Goal: Task Accomplishment & Management: Contribute content

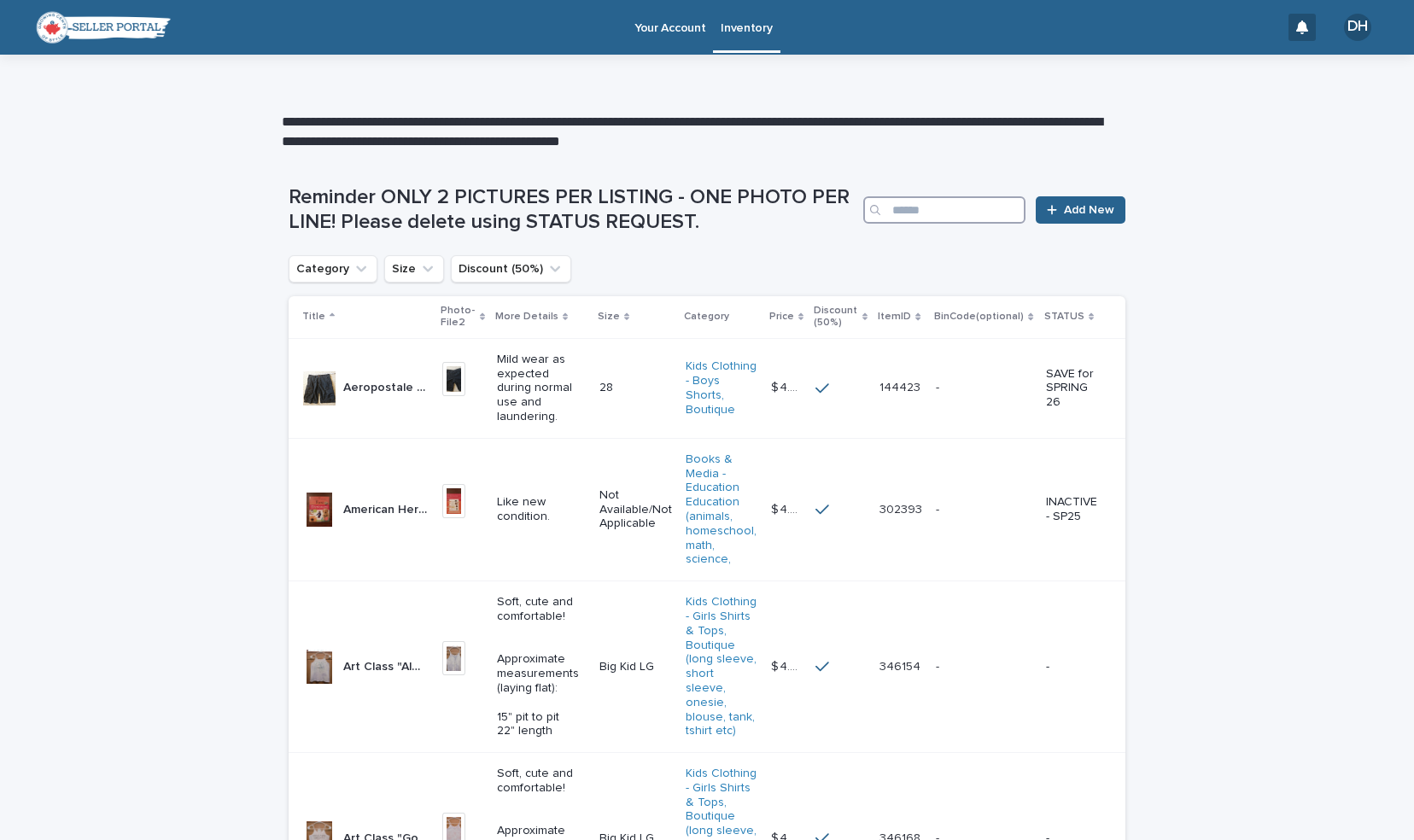
click at [903, 202] on input "Search" at bounding box center [945, 210] width 162 height 28
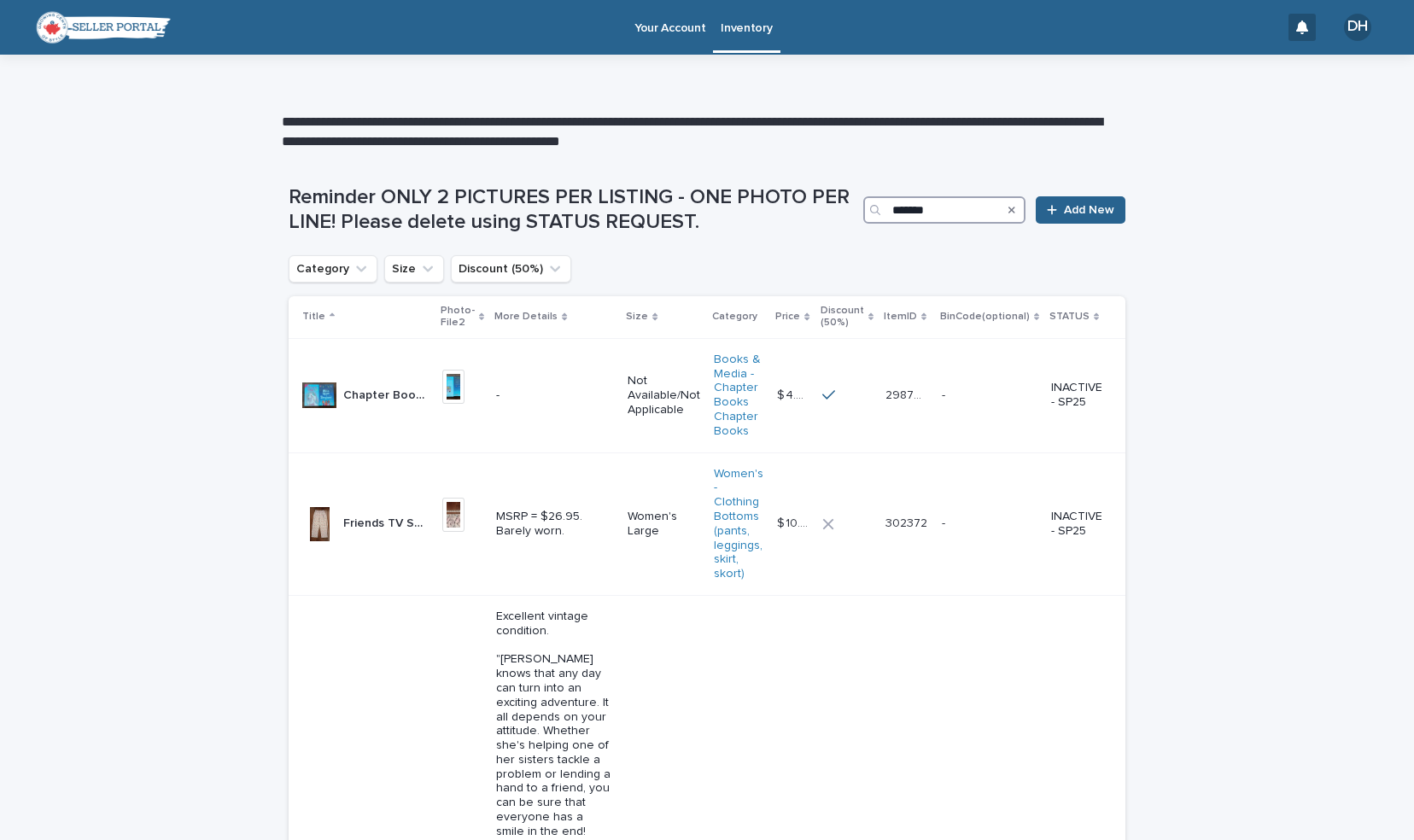
type input "*******"
click at [1054, 206] on div at bounding box center [1055, 210] width 17 height 12
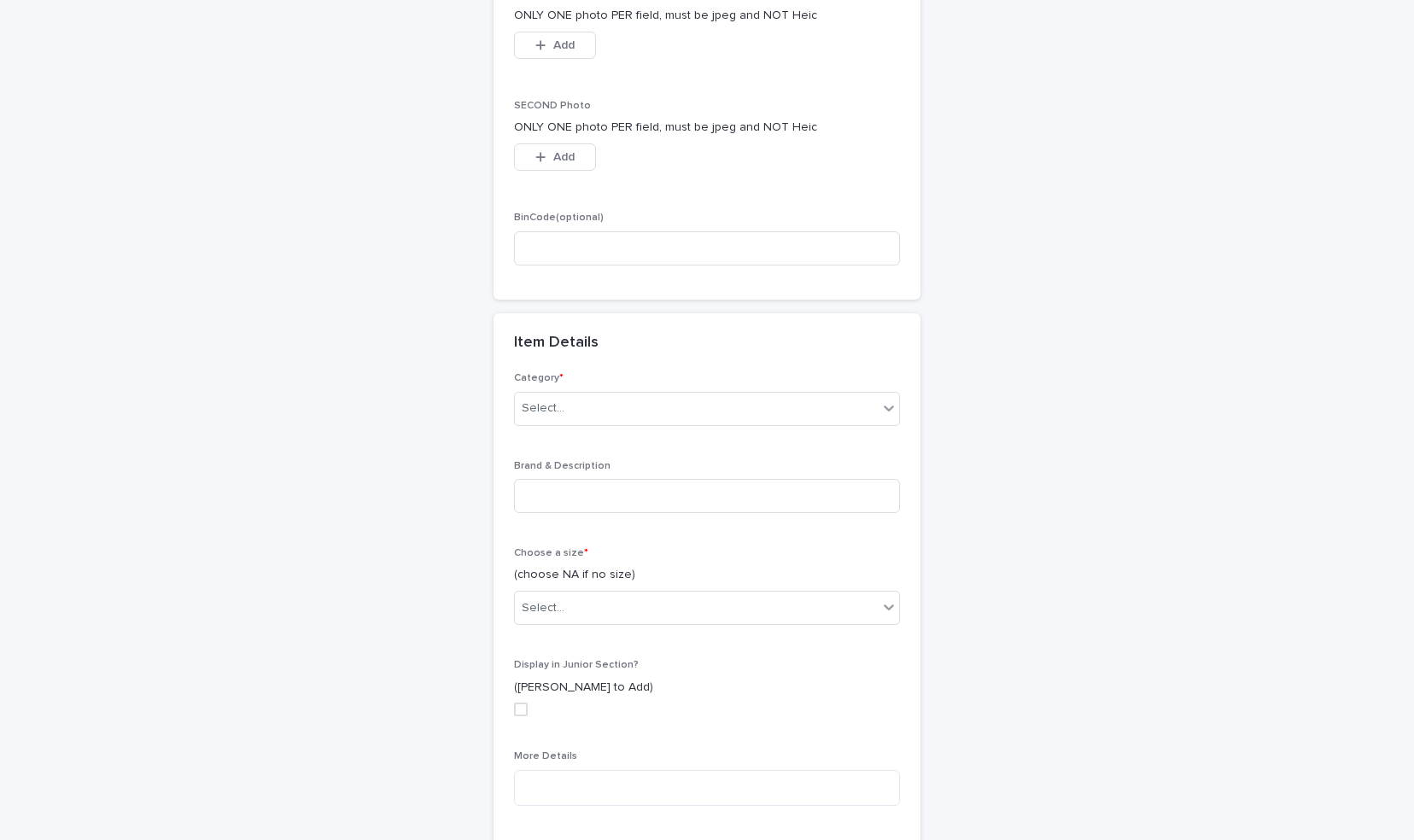
scroll to position [355, 0]
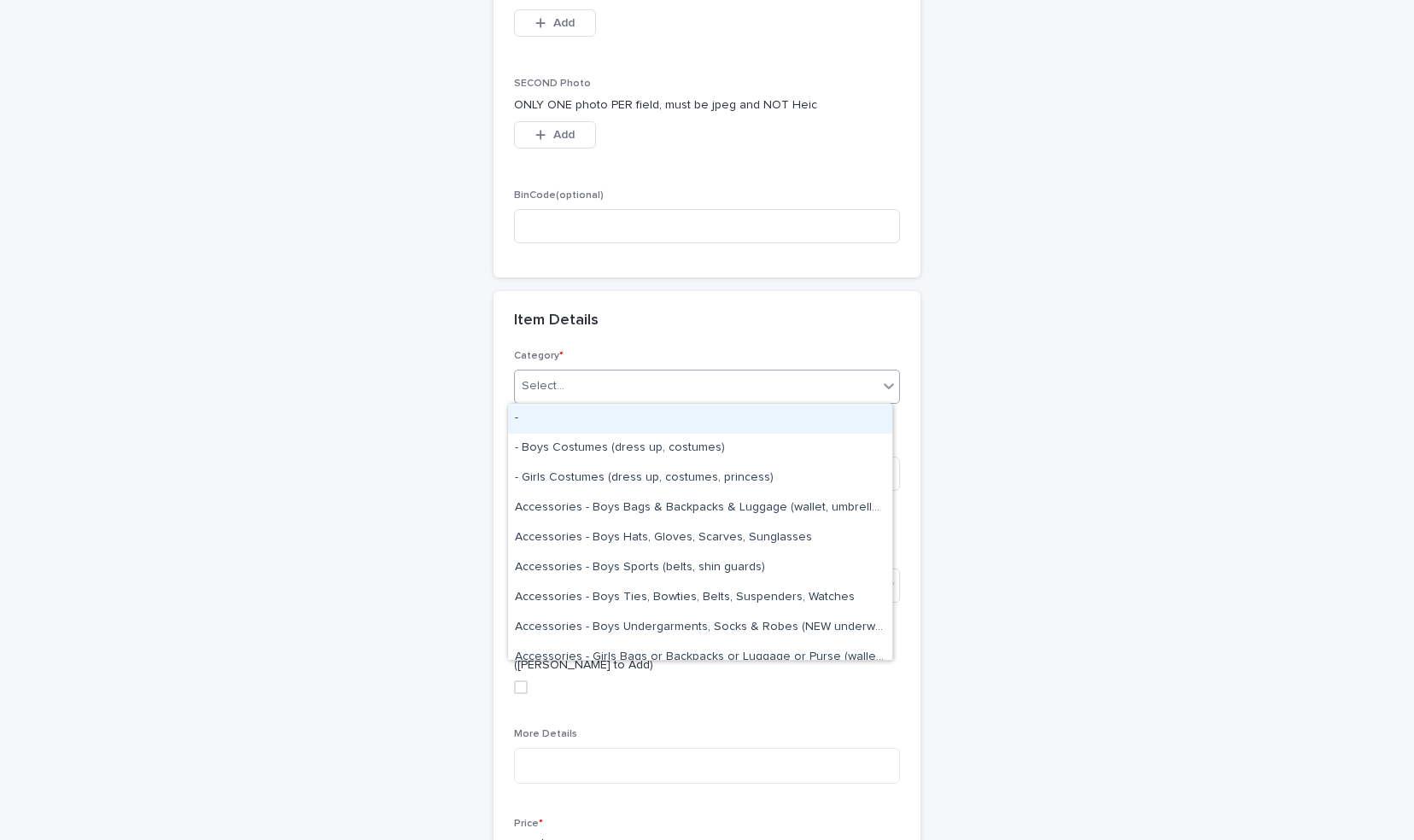
click at [589, 375] on div "Select..." at bounding box center [696, 386] width 363 height 29
type input "*****"
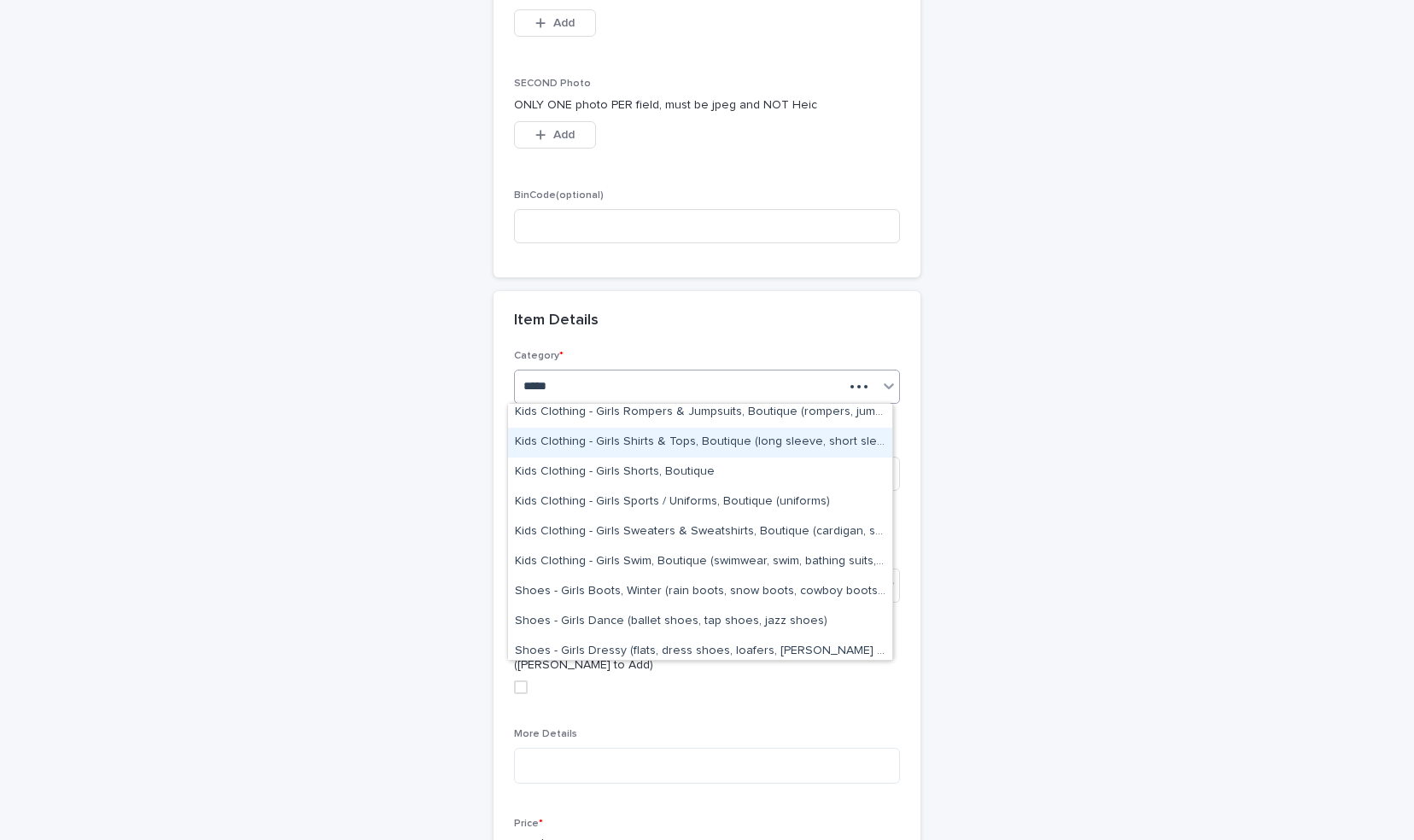
scroll to position [457, 0]
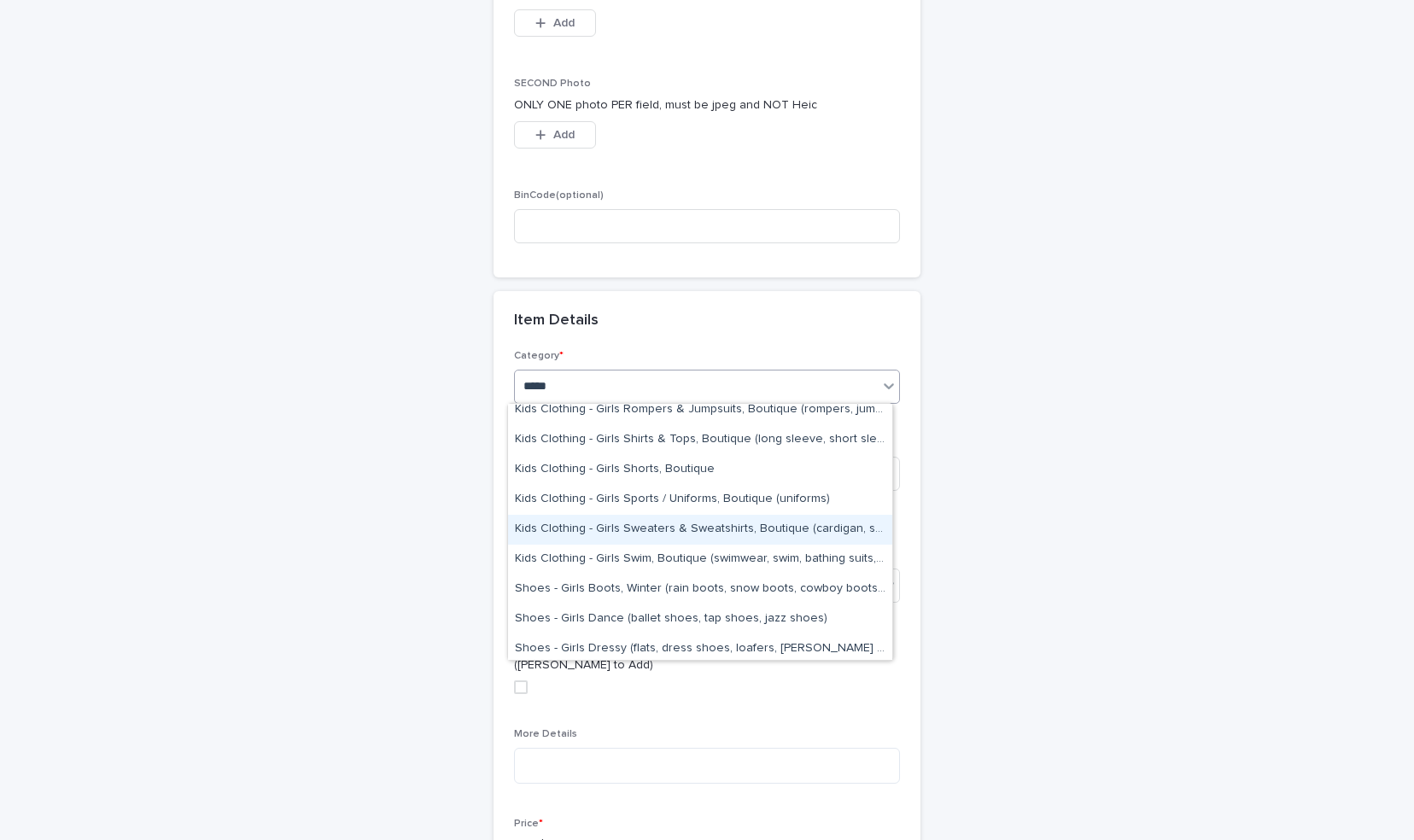
click at [697, 531] on div "Kids Clothing - Girls Sweaters & Sweatshirts, Boutique (cardigan, sweater, hood…" at bounding box center [700, 530] width 385 height 30
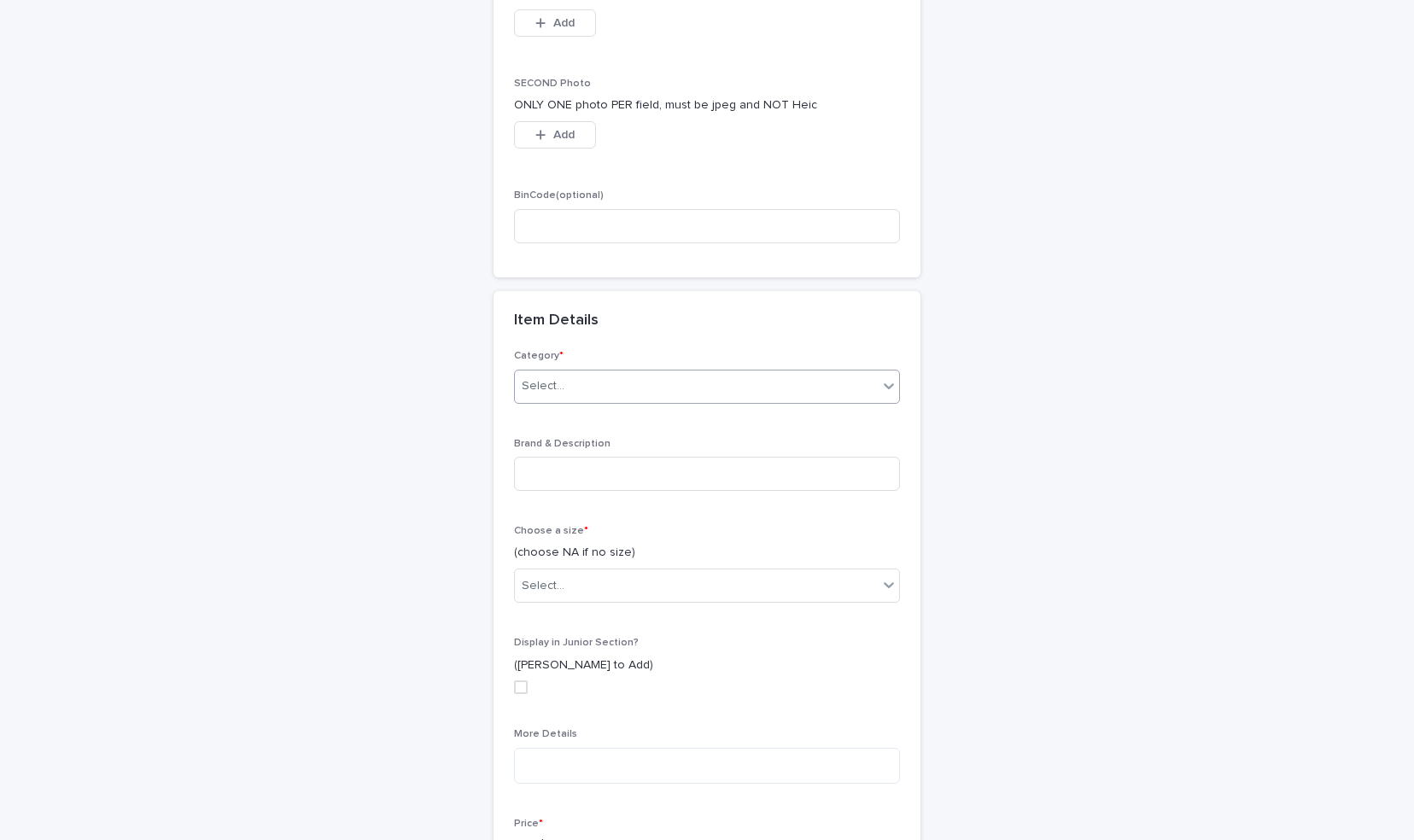
scroll to position [370, 0]
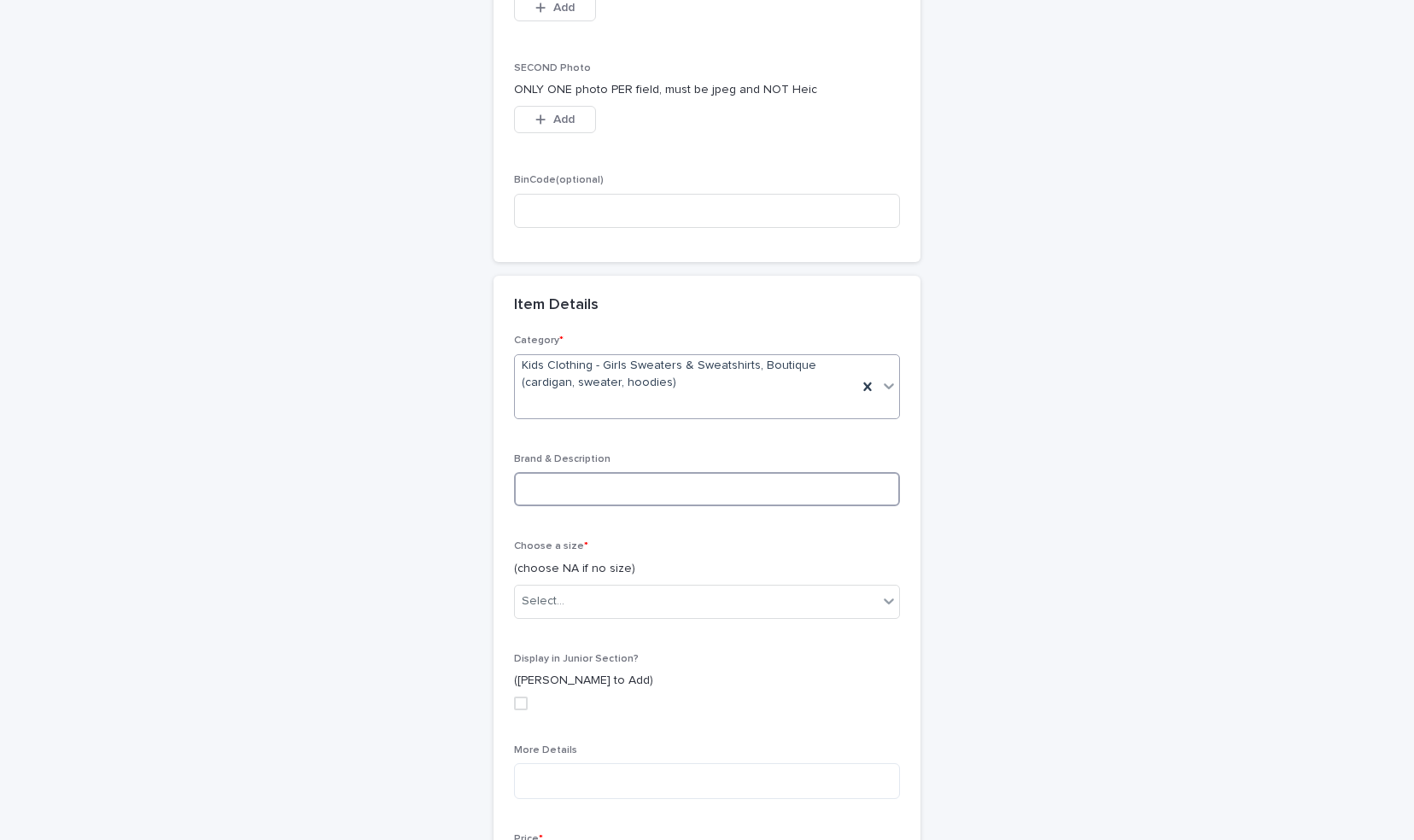
click at [700, 488] on input at bounding box center [707, 489] width 386 height 34
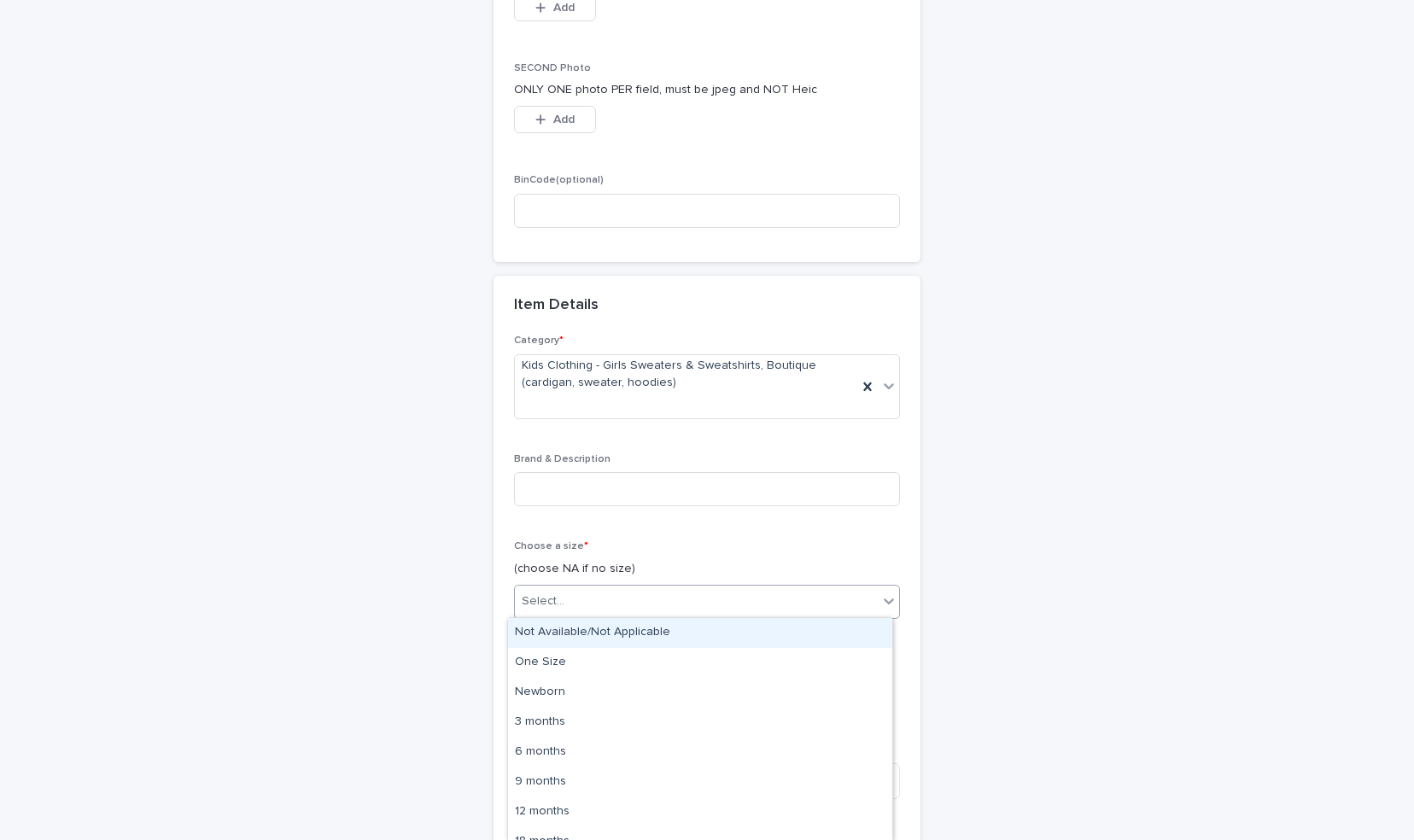
click at [584, 603] on div "Select..." at bounding box center [696, 602] width 363 height 29
type input "*"
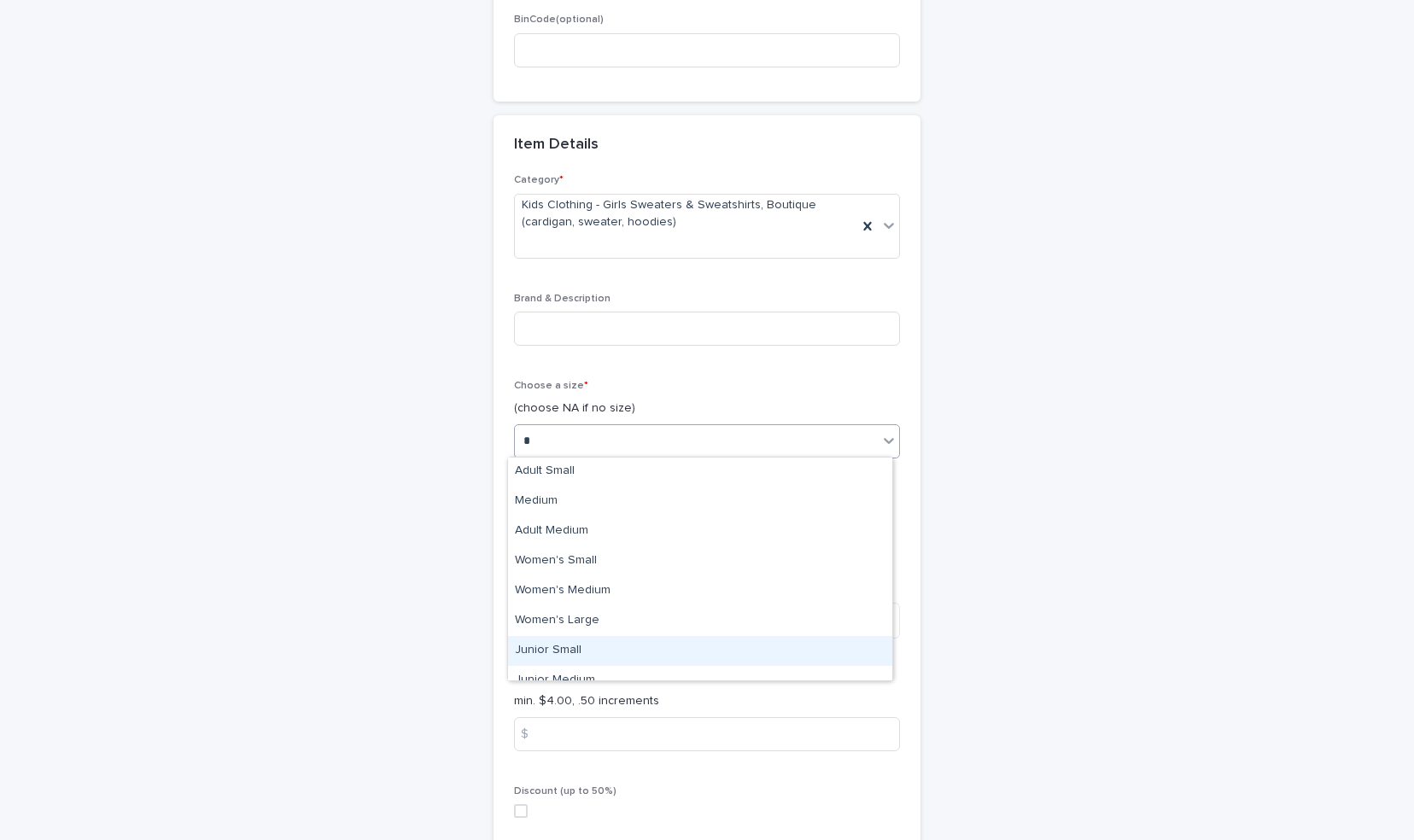
scroll to position [208, 0]
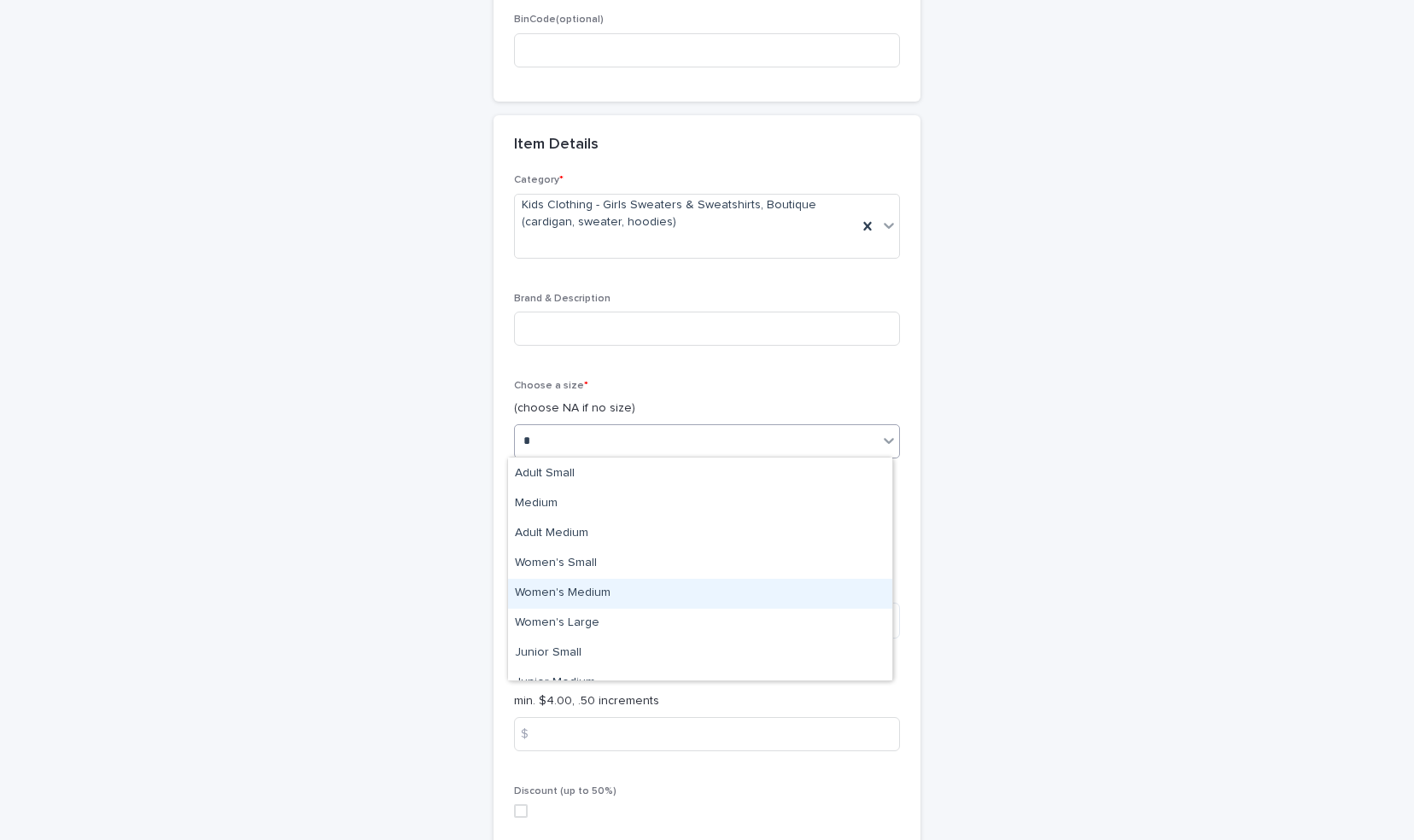
click at [624, 596] on div "Women's Medium" at bounding box center [700, 594] width 385 height 30
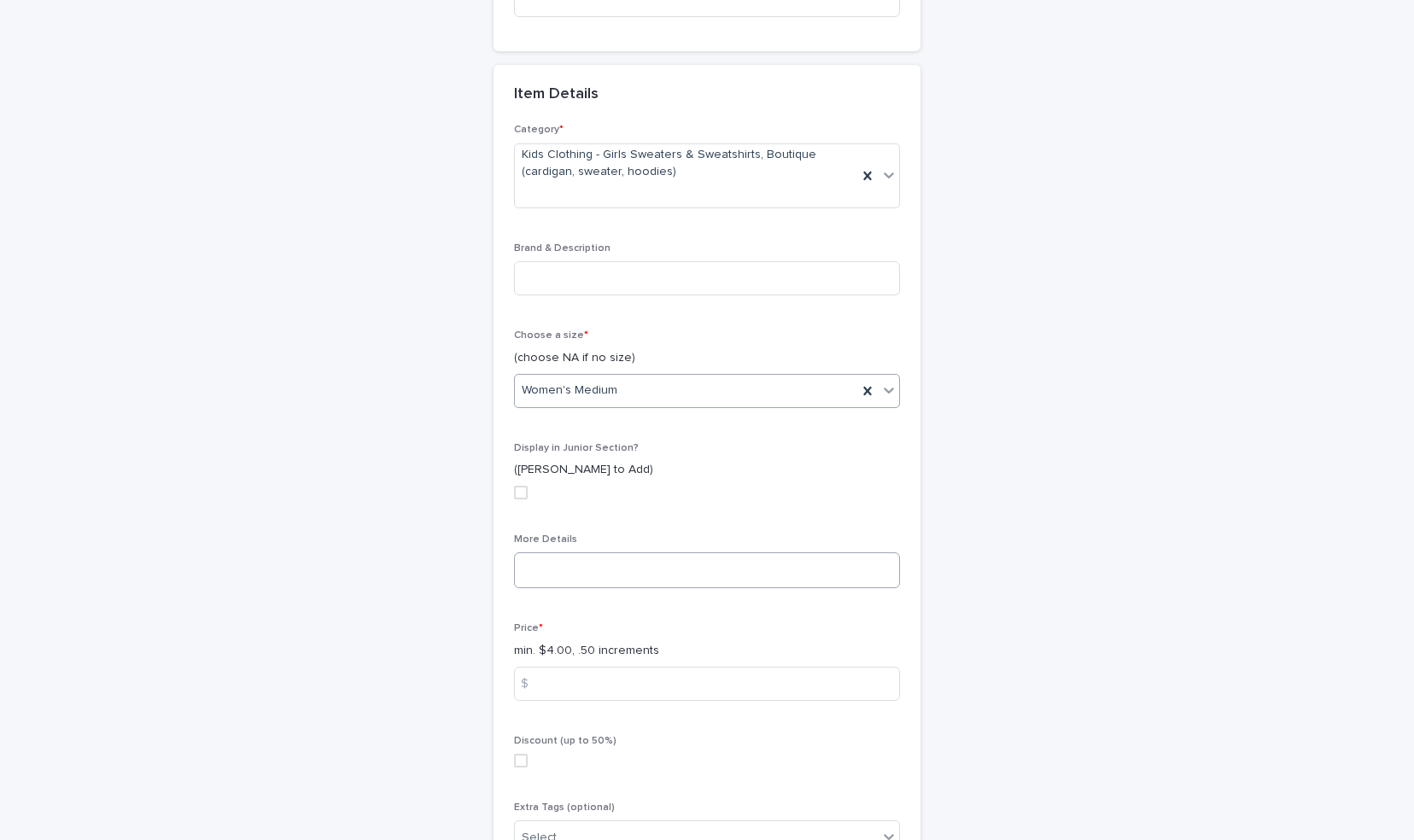
scroll to position [583, 0]
click at [515, 487] on span at bounding box center [520, 490] width 13 height 13
click at [934, 531] on div "🩲🩳👚 INVENTORY: add new Loading... Saving… Loading... Saving… Loading... Saving……" at bounding box center [707, 243] width 837 height 1544
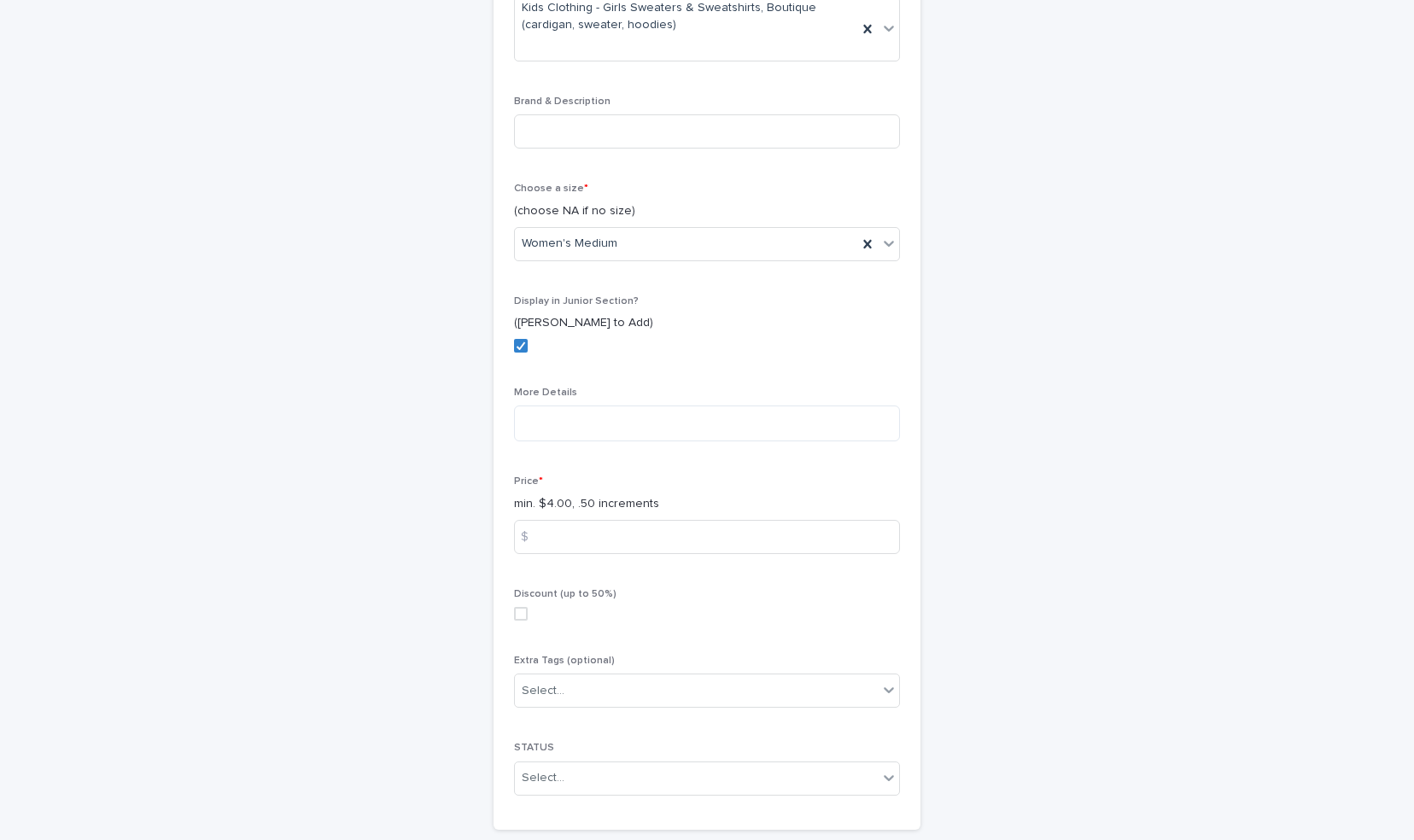
scroll to position [726, 0]
click at [617, 532] on input at bounding box center [707, 539] width 386 height 34
type input "*"
click at [929, 596] on div "🩲🩳👚 INVENTORY: add new Loading... Saving… Loading... Saving… Loading... Saving……" at bounding box center [707, 102] width 837 height 1544
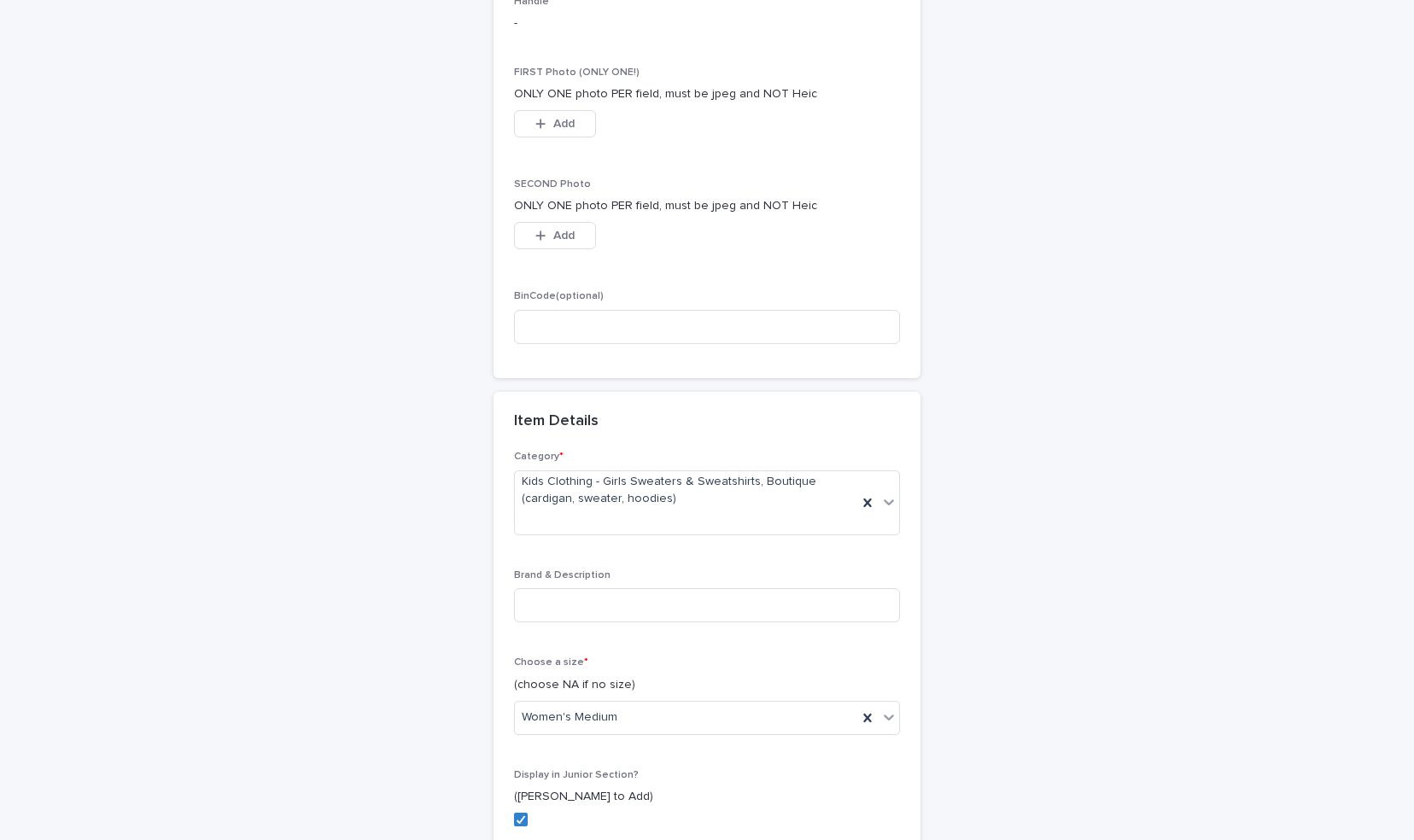
scroll to position [282, 0]
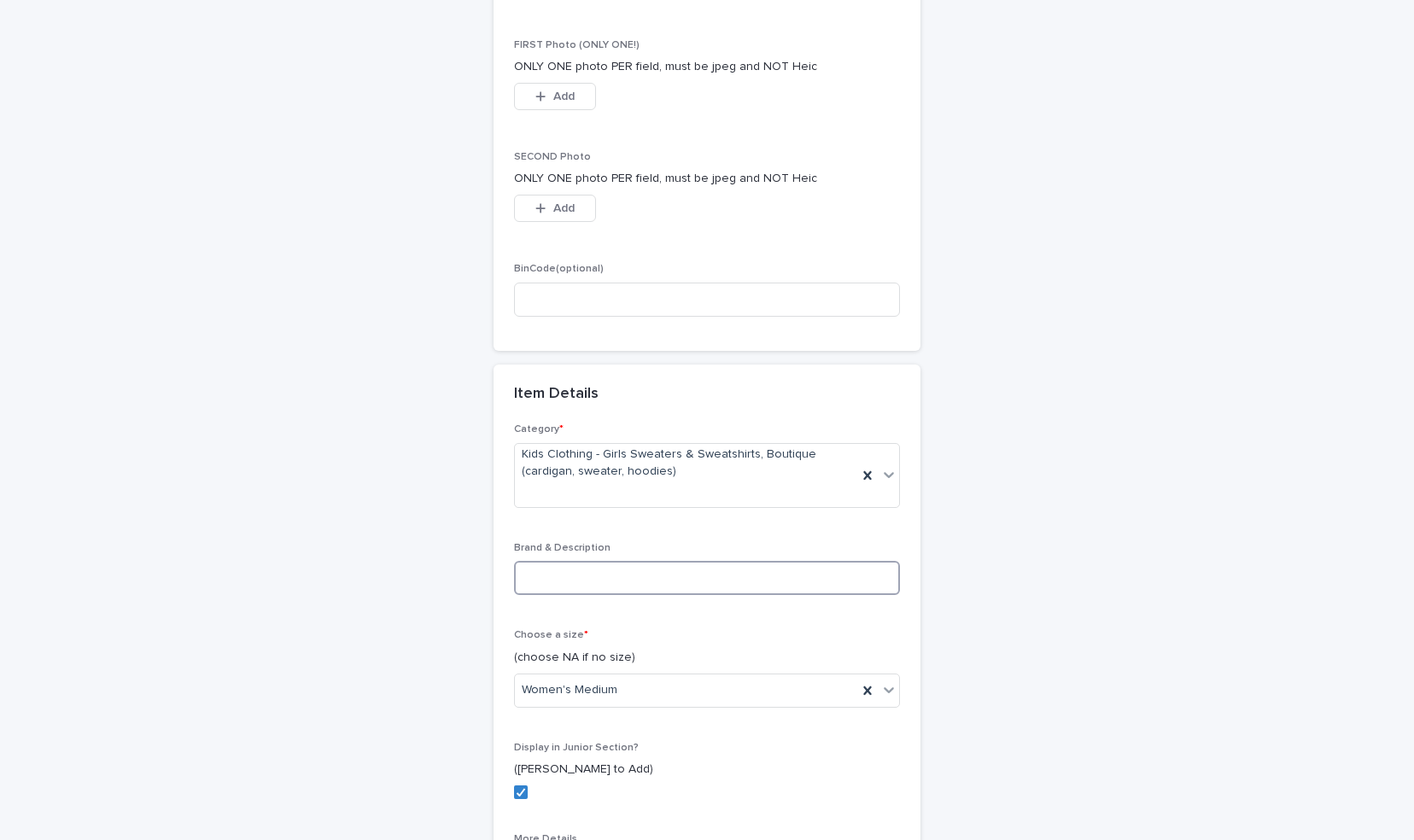
click at [781, 569] on input at bounding box center [707, 578] width 386 height 34
click at [611, 578] on input "*********" at bounding box center [707, 578] width 386 height 34
click at [852, 578] on input "**********" at bounding box center [707, 578] width 386 height 34
type input "**********"
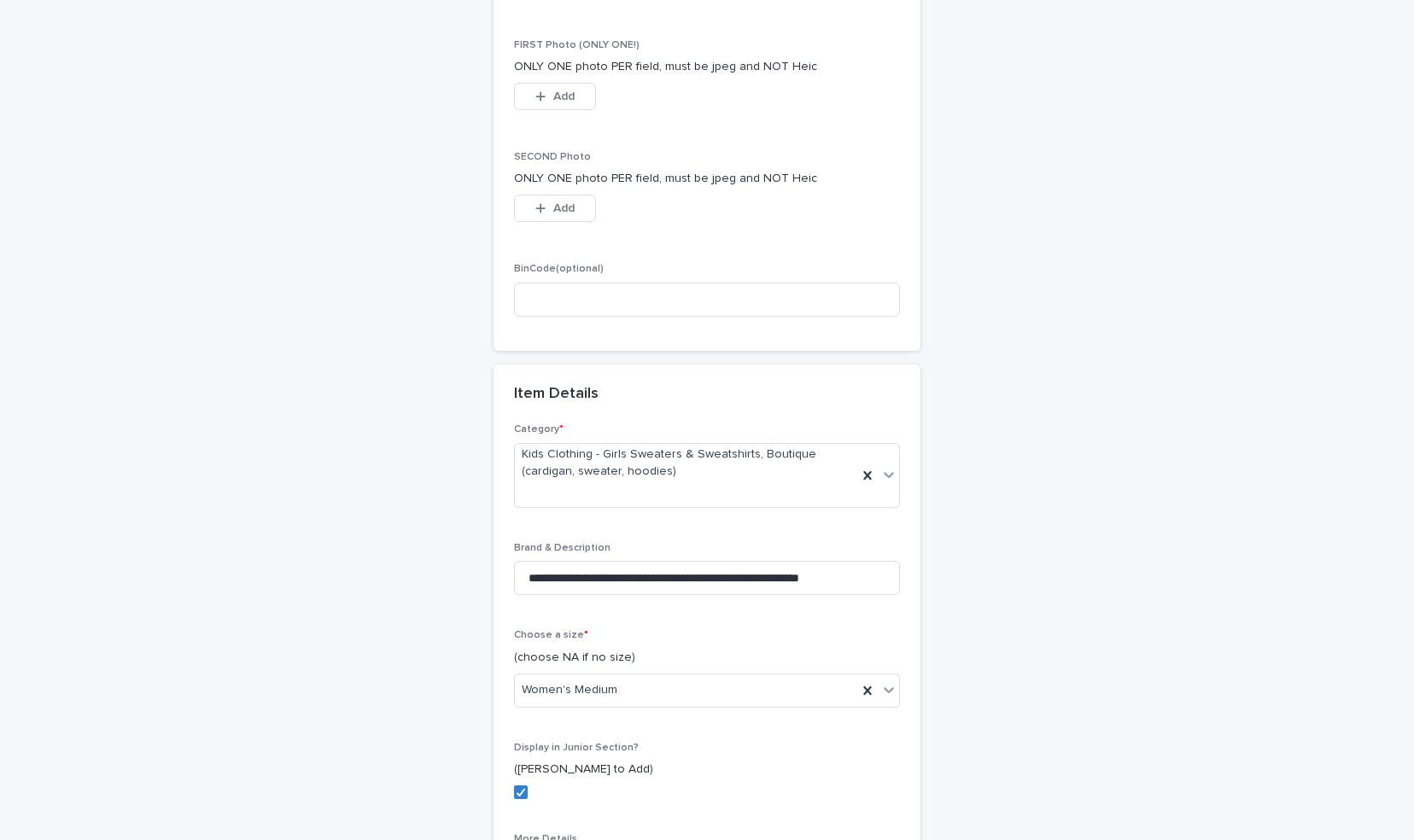
click at [941, 645] on div "**********" at bounding box center [707, 545] width 837 height 1544
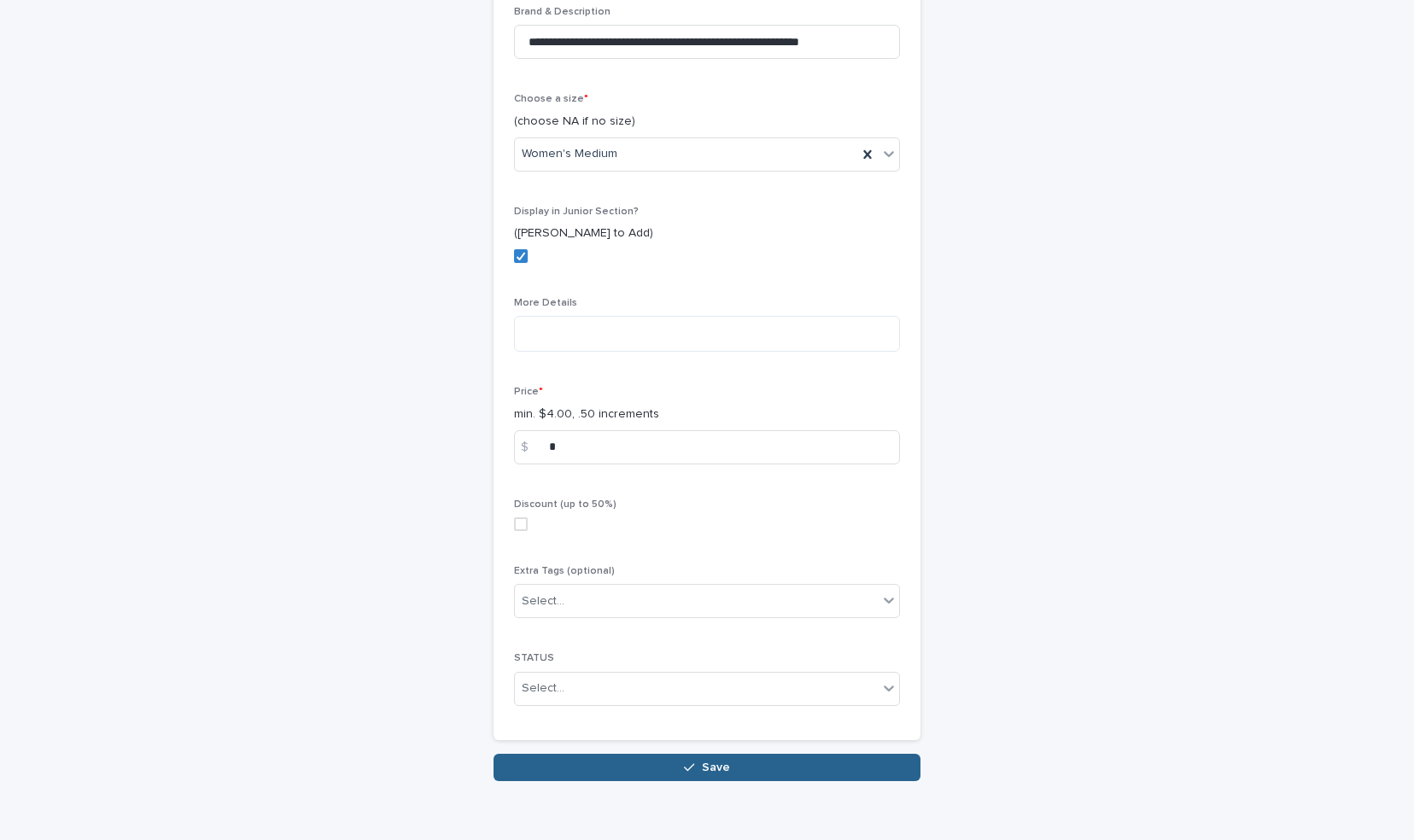
scroll to position [842, 0]
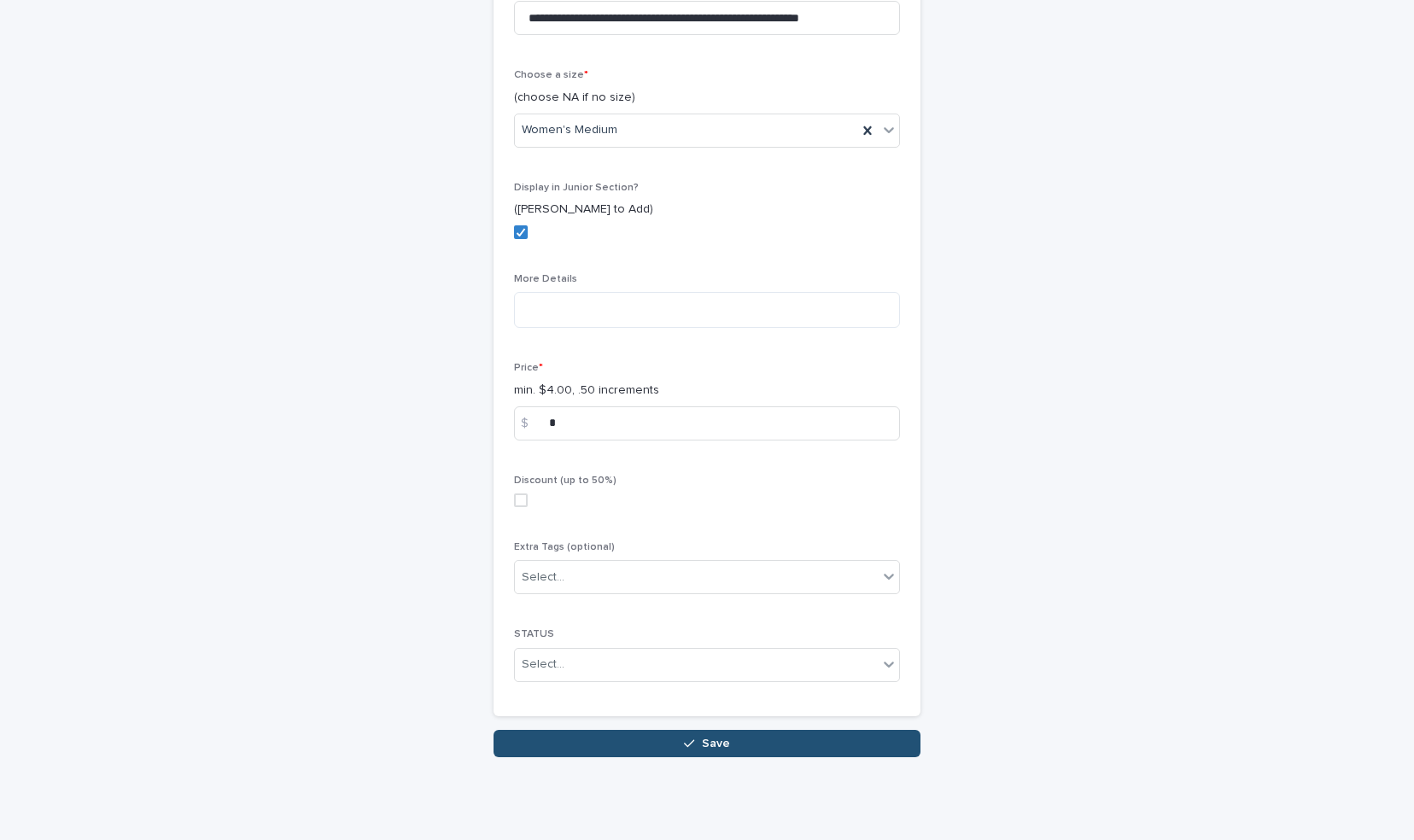
click at [810, 745] on button "Save" at bounding box center [707, 743] width 427 height 28
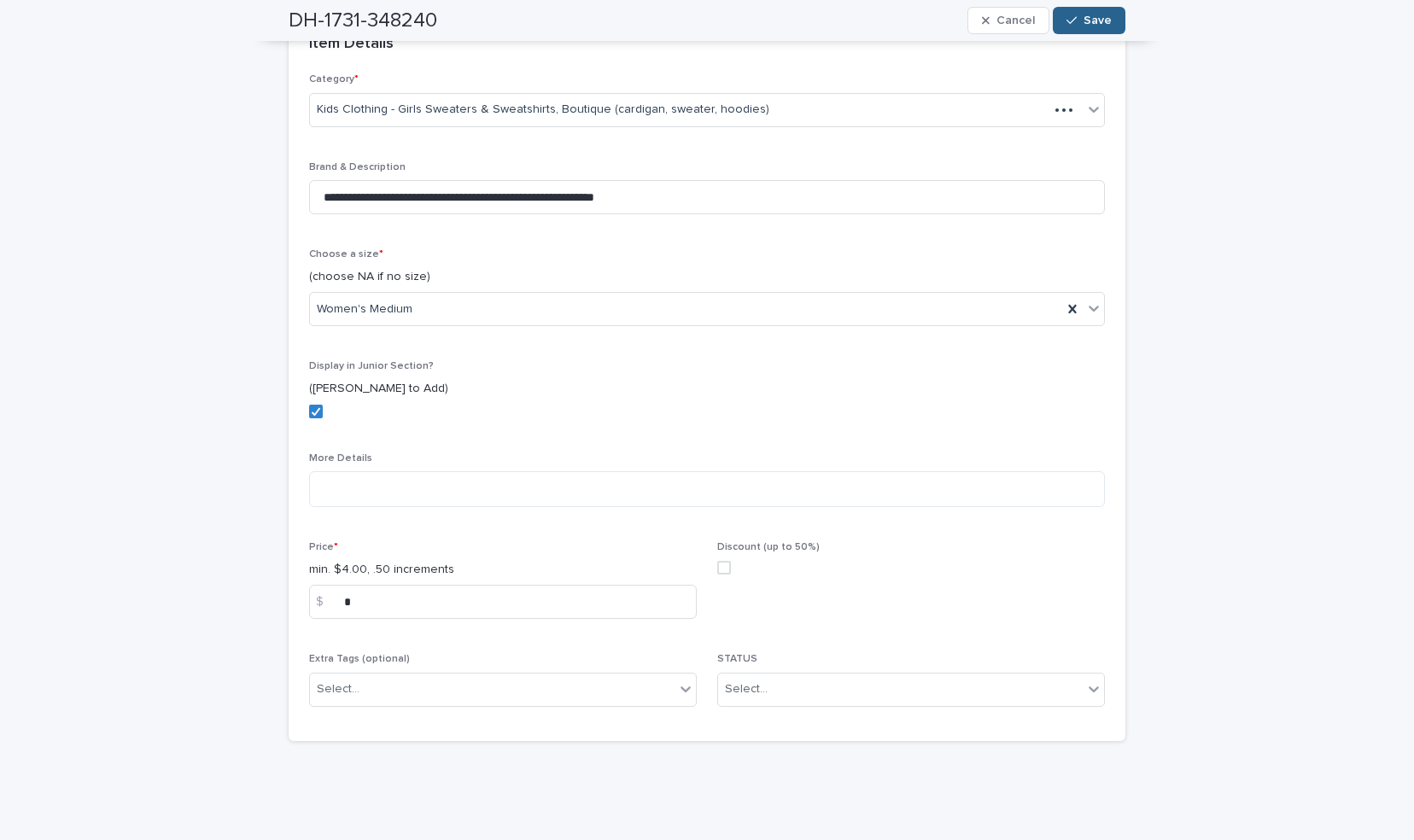
scroll to position [403, 0]
click at [770, 693] on input "text" at bounding box center [771, 692] width 2 height 14
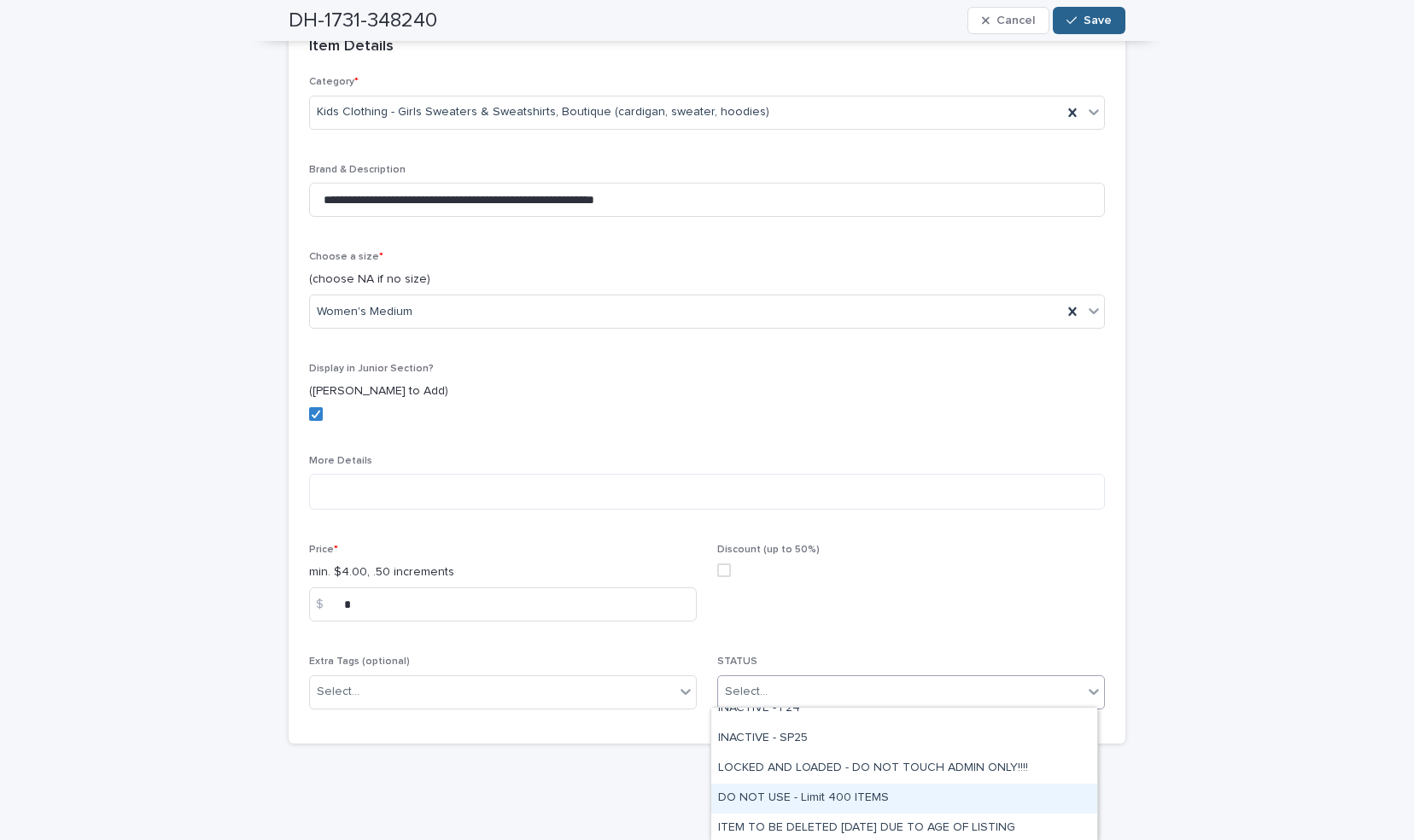
scroll to position [554, 0]
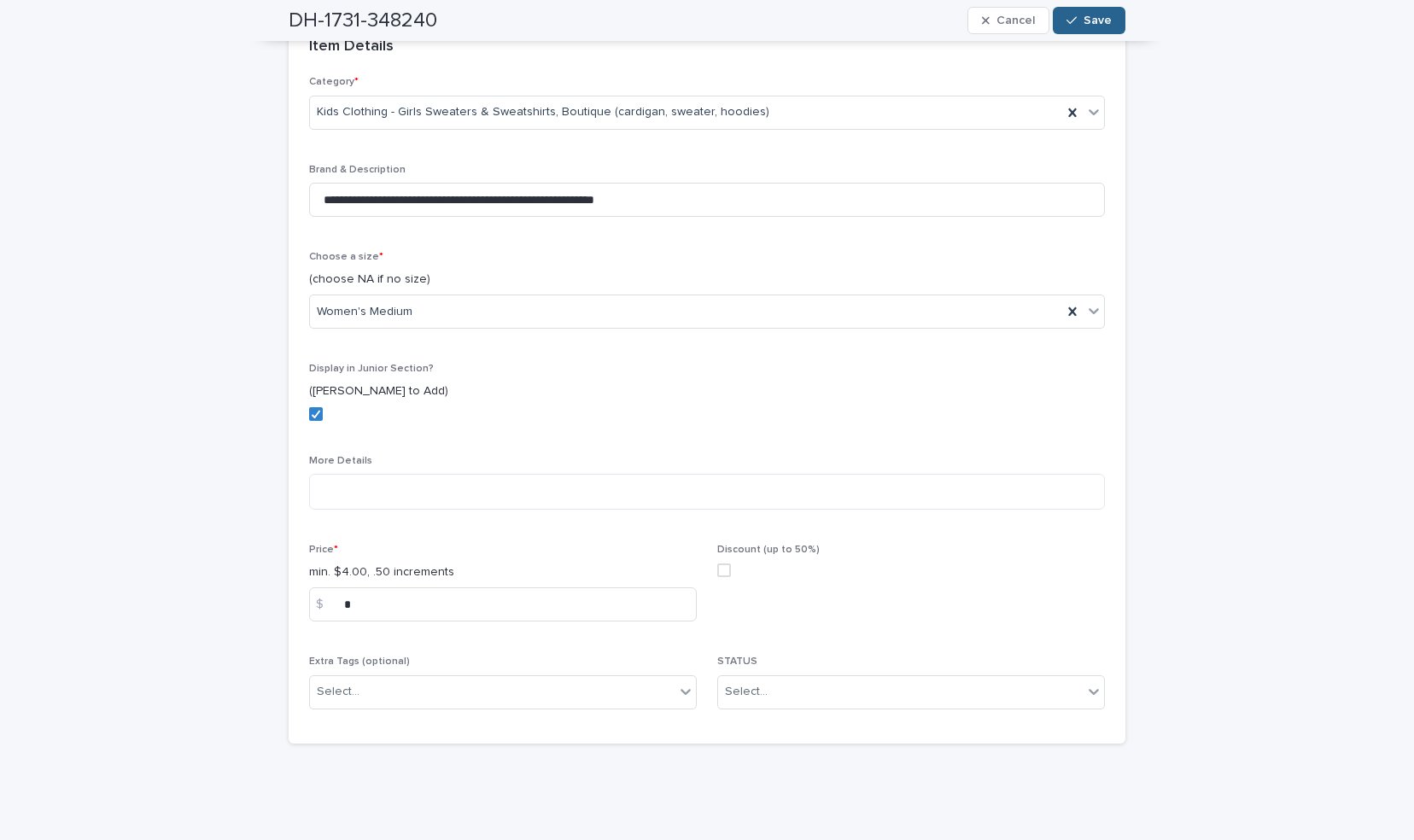
drag, startPoint x: 1139, startPoint y: 774, endPoint x: 1087, endPoint y: 746, distance: 59.1
click at [1087, 746] on div "**********" at bounding box center [707, 266] width 837 height 983
click at [1041, 685] on div "Select..." at bounding box center [900, 692] width 365 height 29
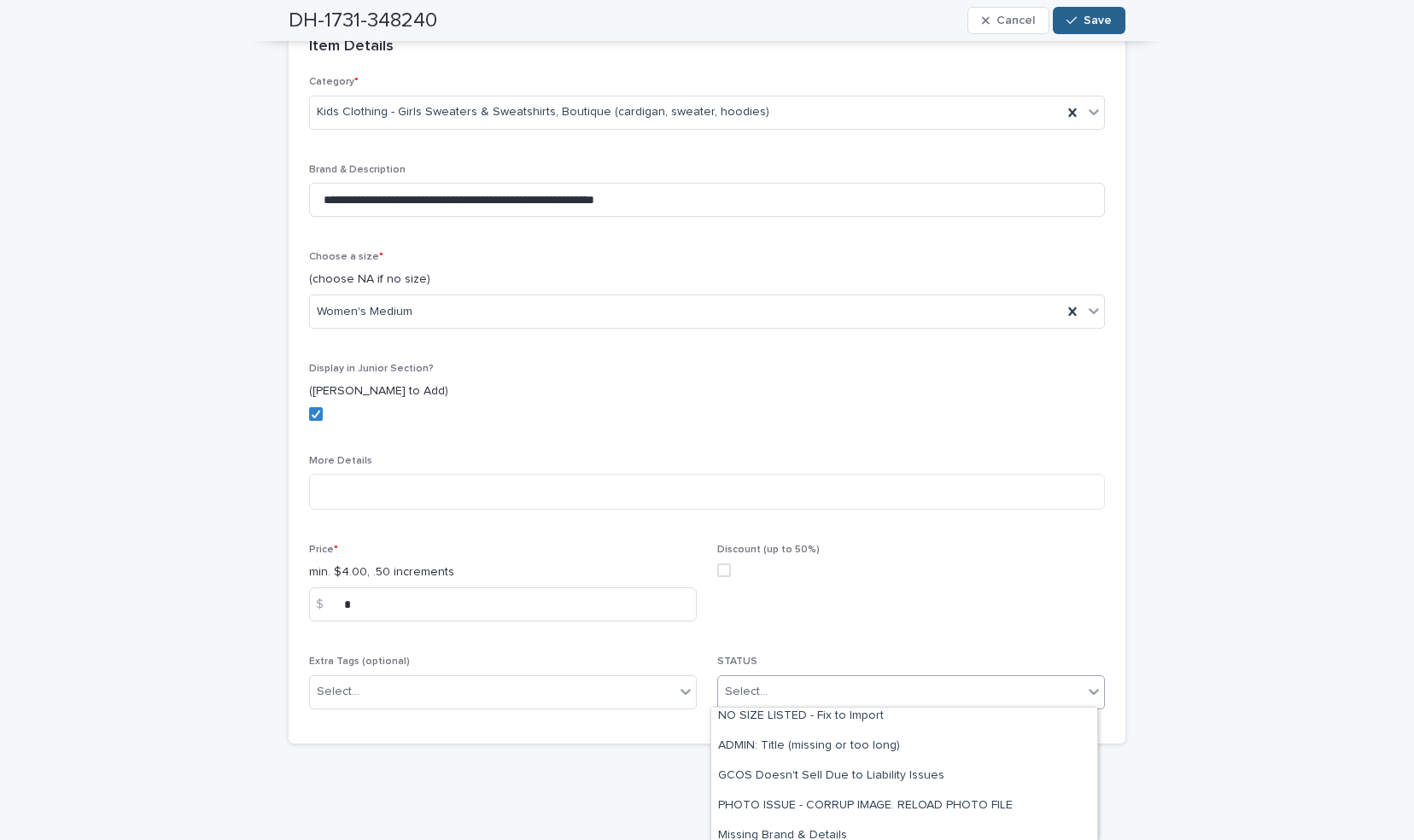
scroll to position [0, 0]
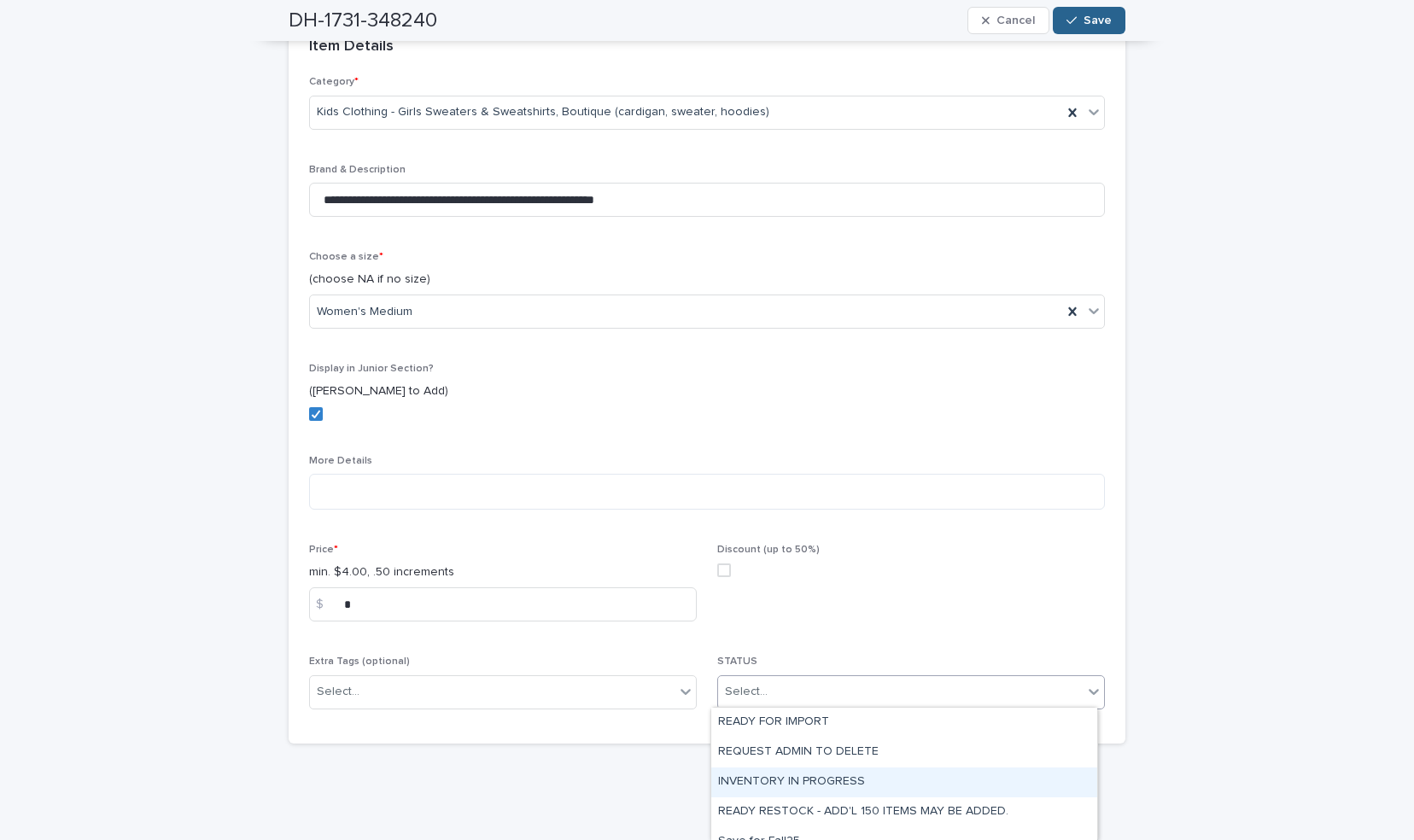
click at [866, 777] on div "INVENTORY IN PROGRESS" at bounding box center [904, 783] width 386 height 30
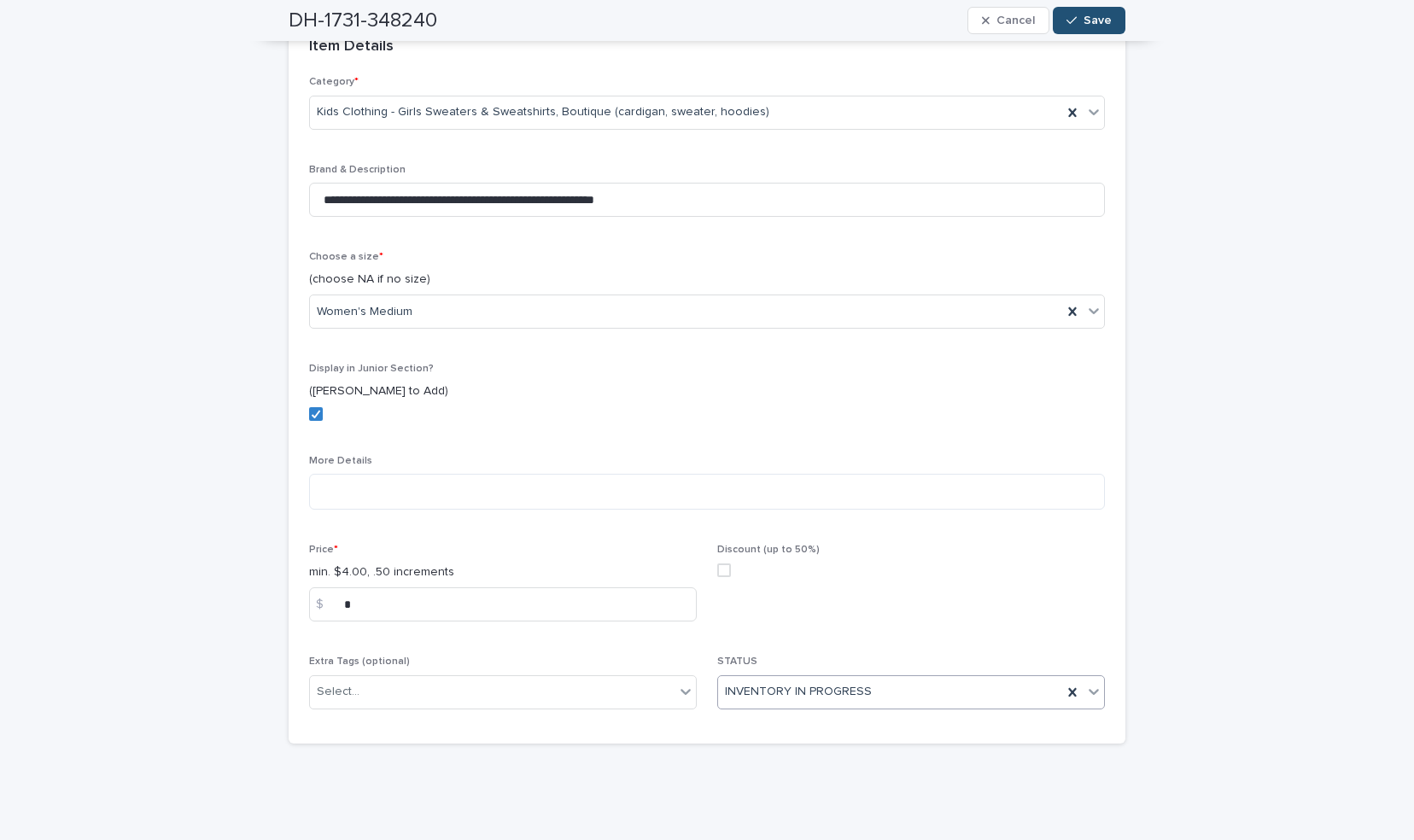
click at [1074, 14] on div "button" at bounding box center [1075, 20] width 17 height 12
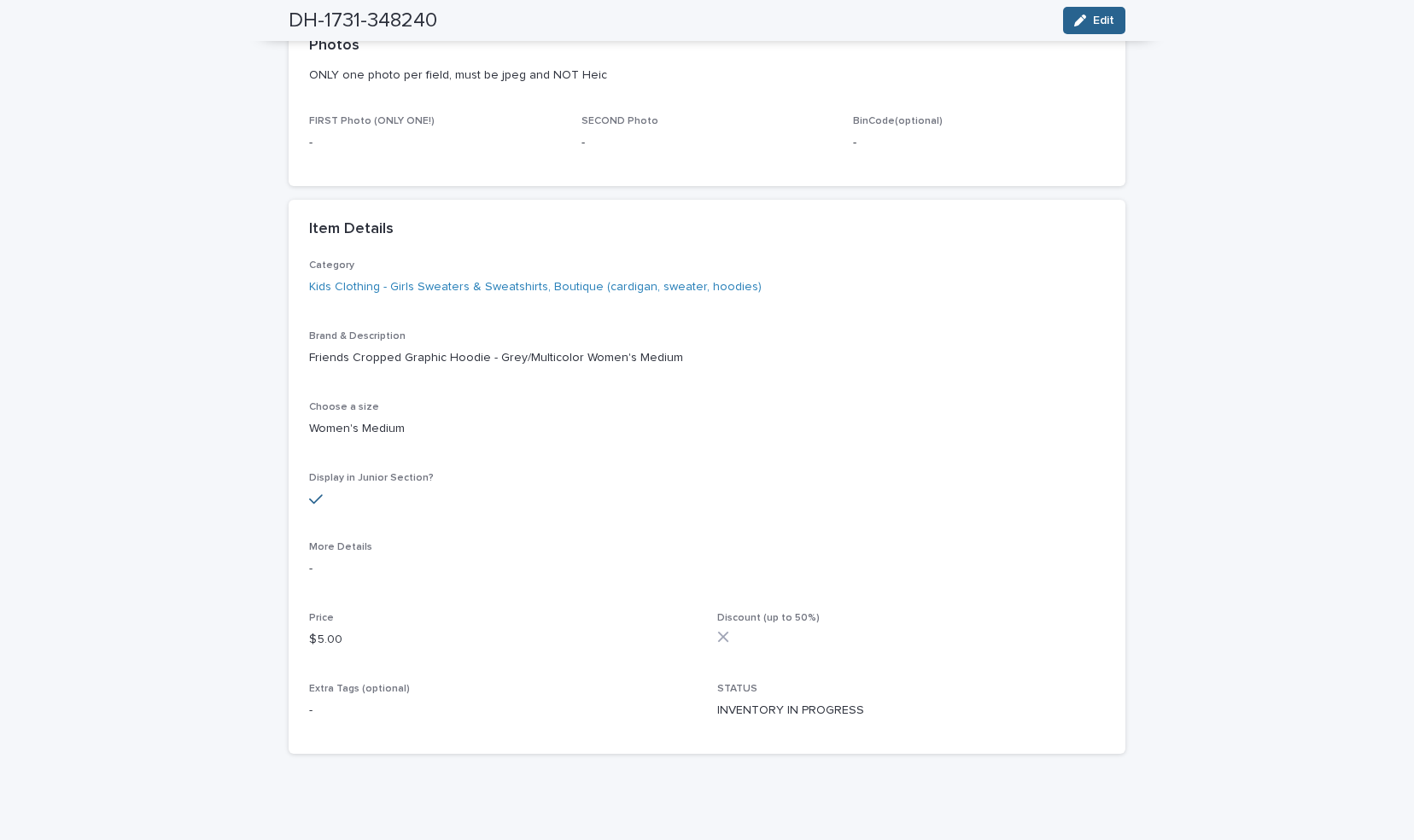
scroll to position [161, 0]
click at [1080, 24] on icon "button" at bounding box center [1079, 20] width 12 height 12
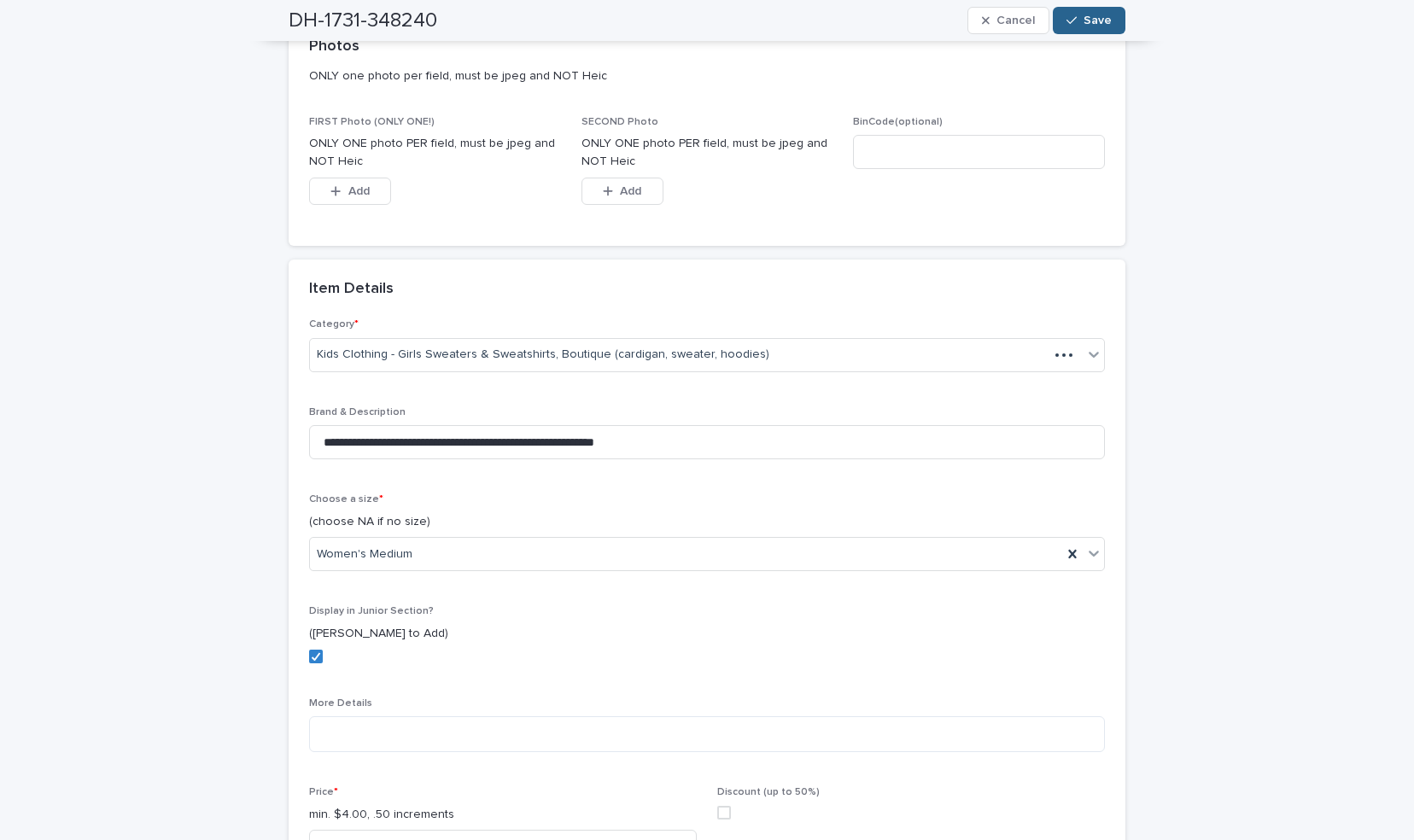
scroll to position [275, 0]
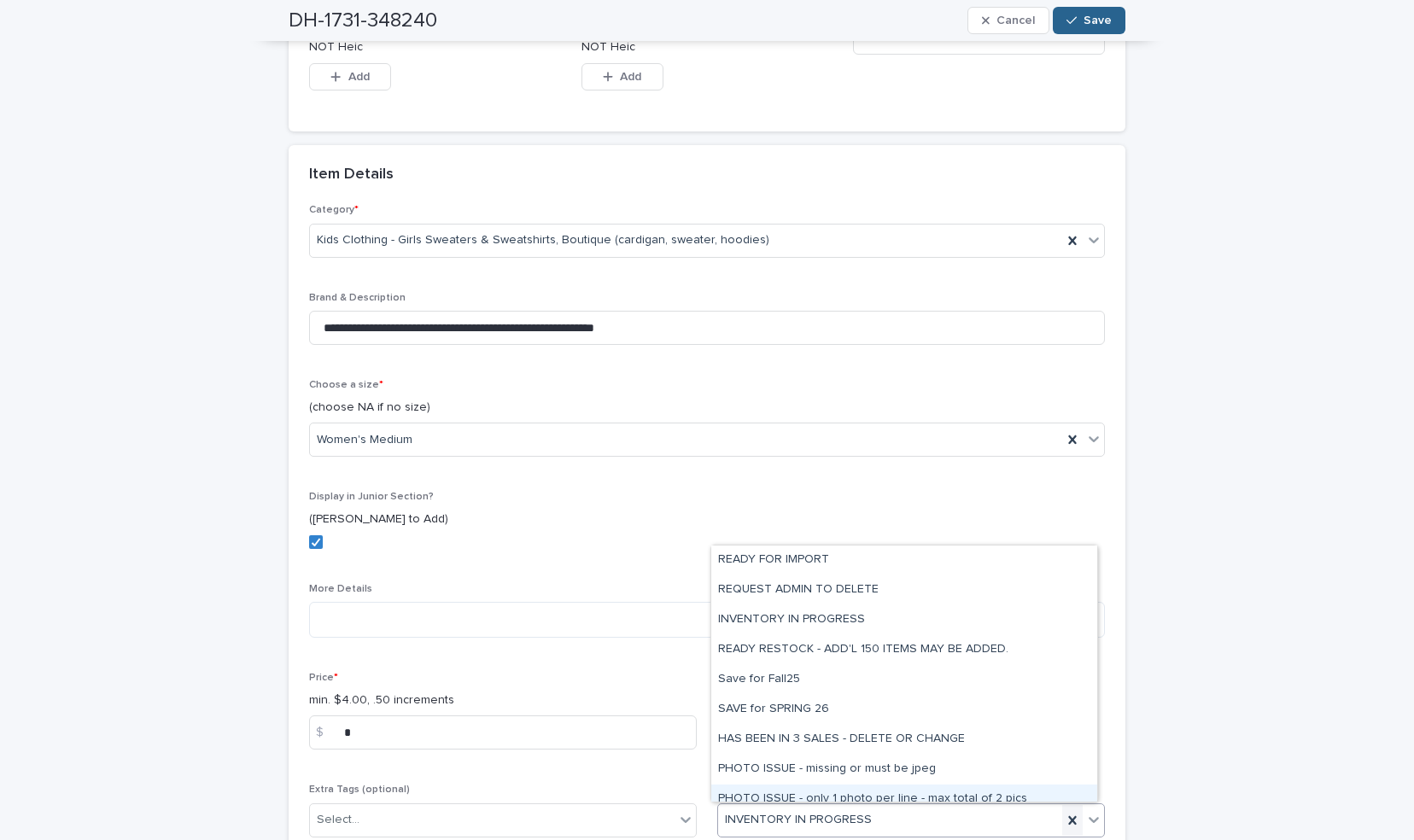
click at [1064, 819] on icon at bounding box center [1072, 819] width 17 height 17
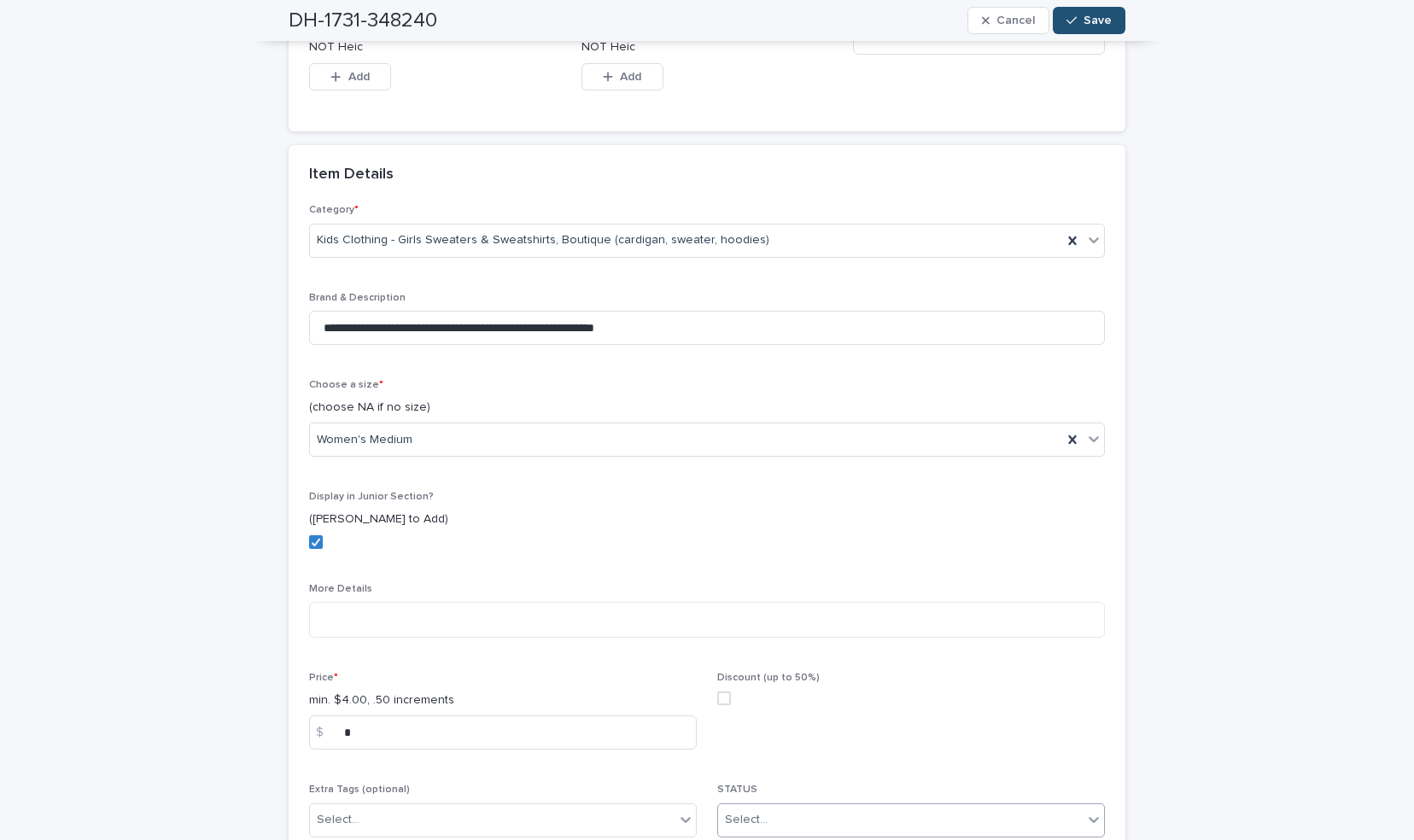
click at [1072, 26] on div "button" at bounding box center [1075, 20] width 17 height 12
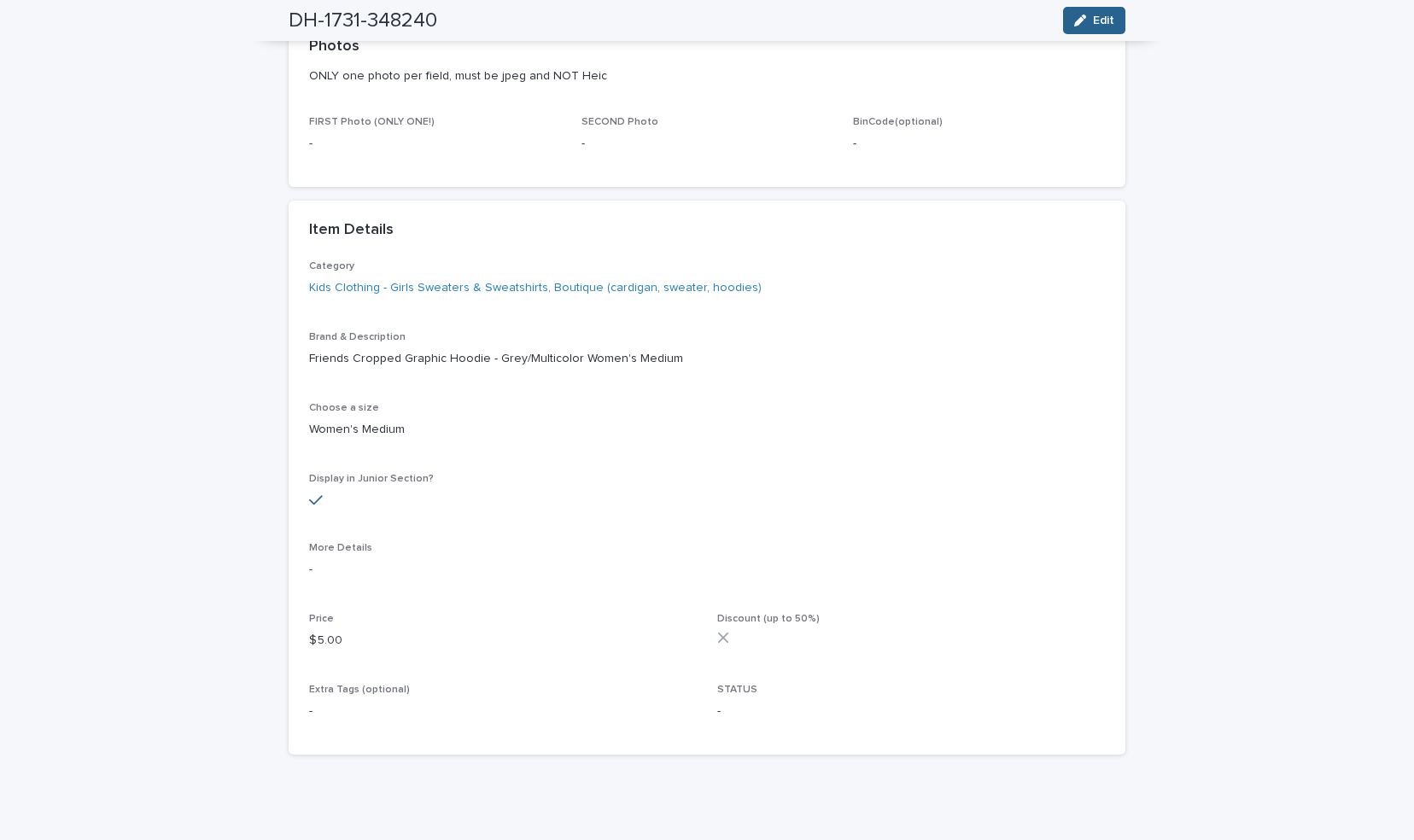
scroll to position [0, 0]
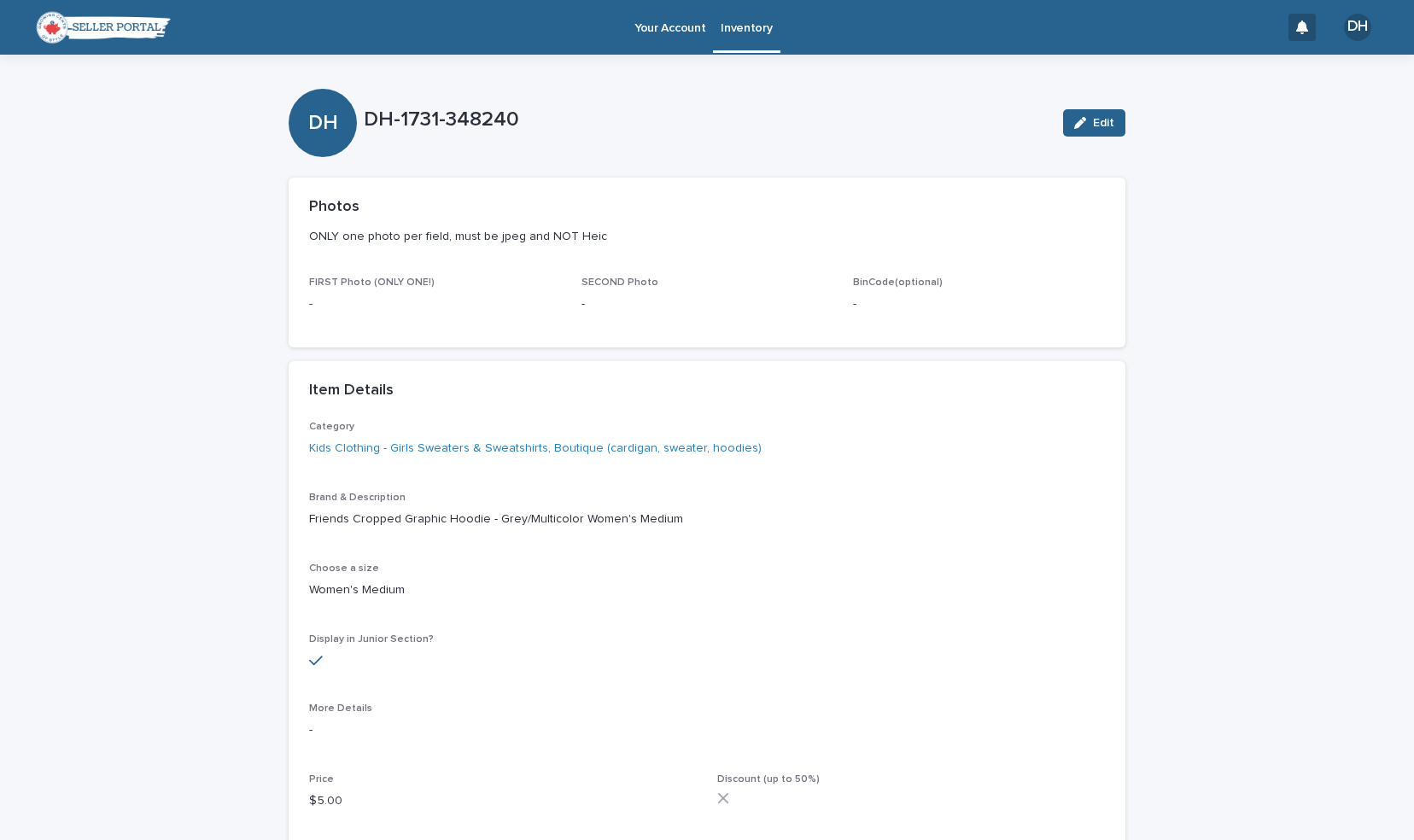
click at [735, 29] on p "Inventory" at bounding box center [746, 18] width 51 height 36
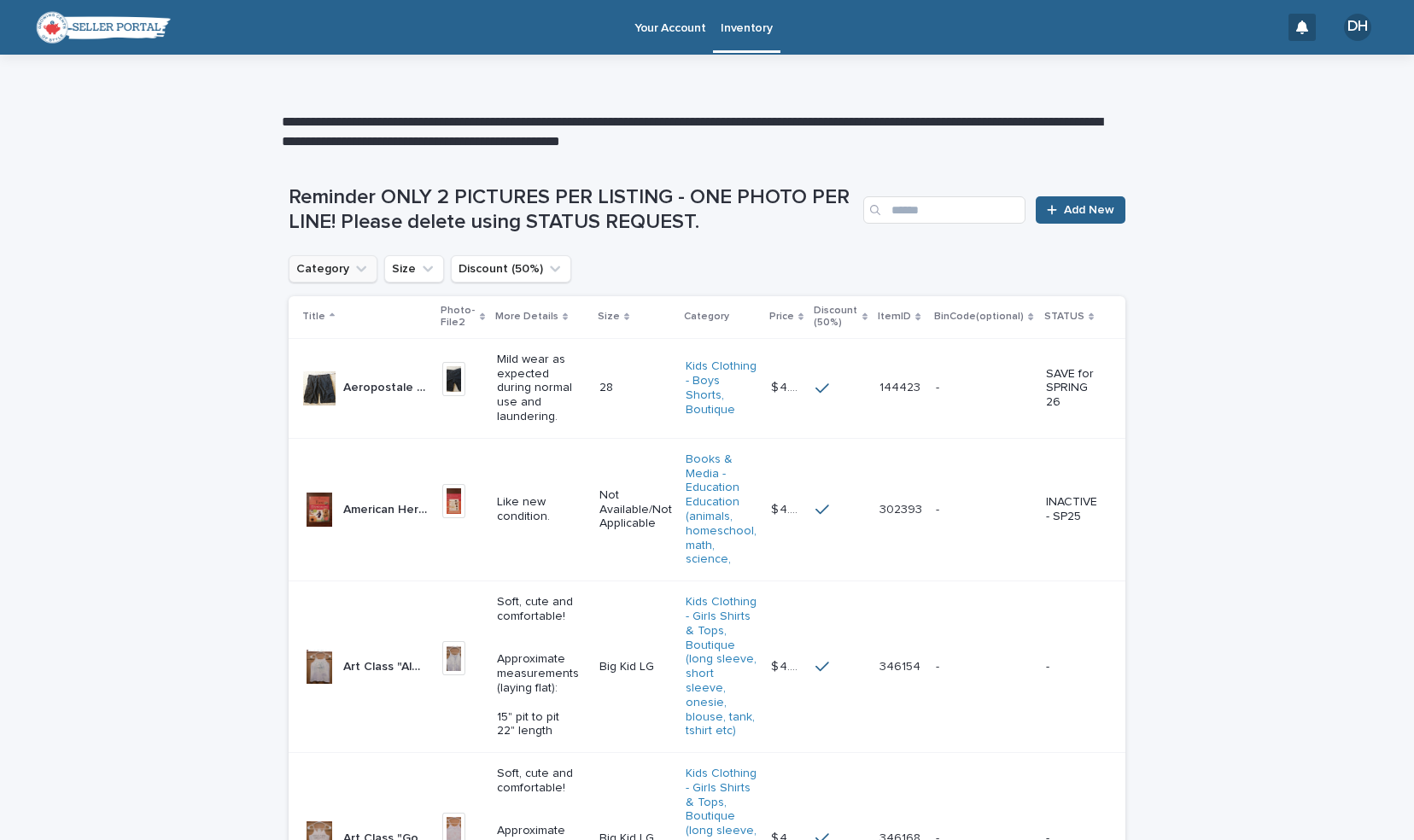
click at [350, 283] on button "Category" at bounding box center [334, 268] width 89 height 28
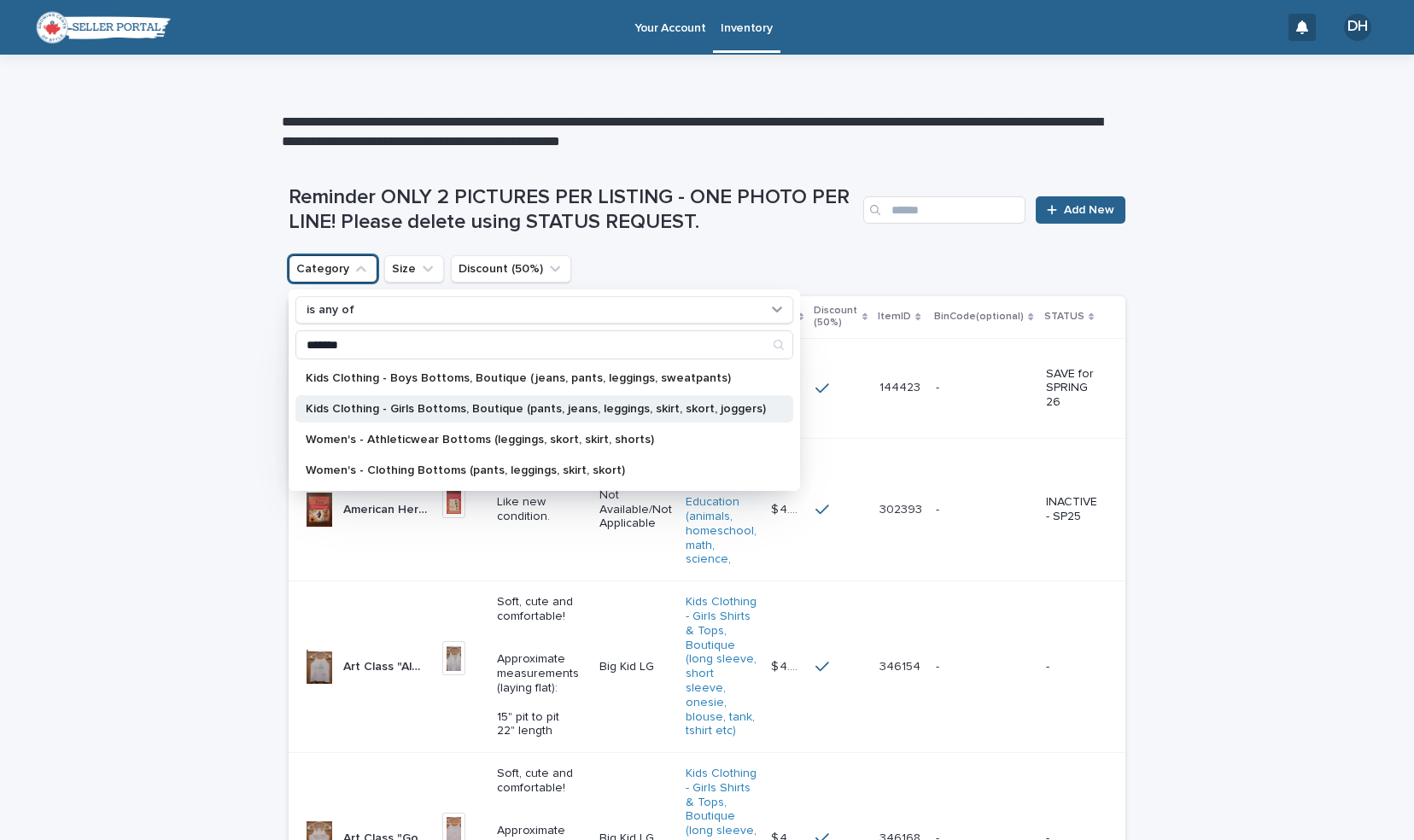
type input "*******"
click at [434, 406] on p "Kids Clothing - Girls Bottoms, Boutique (pants, jeans, leggings, skirt, skort, …" at bounding box center [536, 408] width 460 height 12
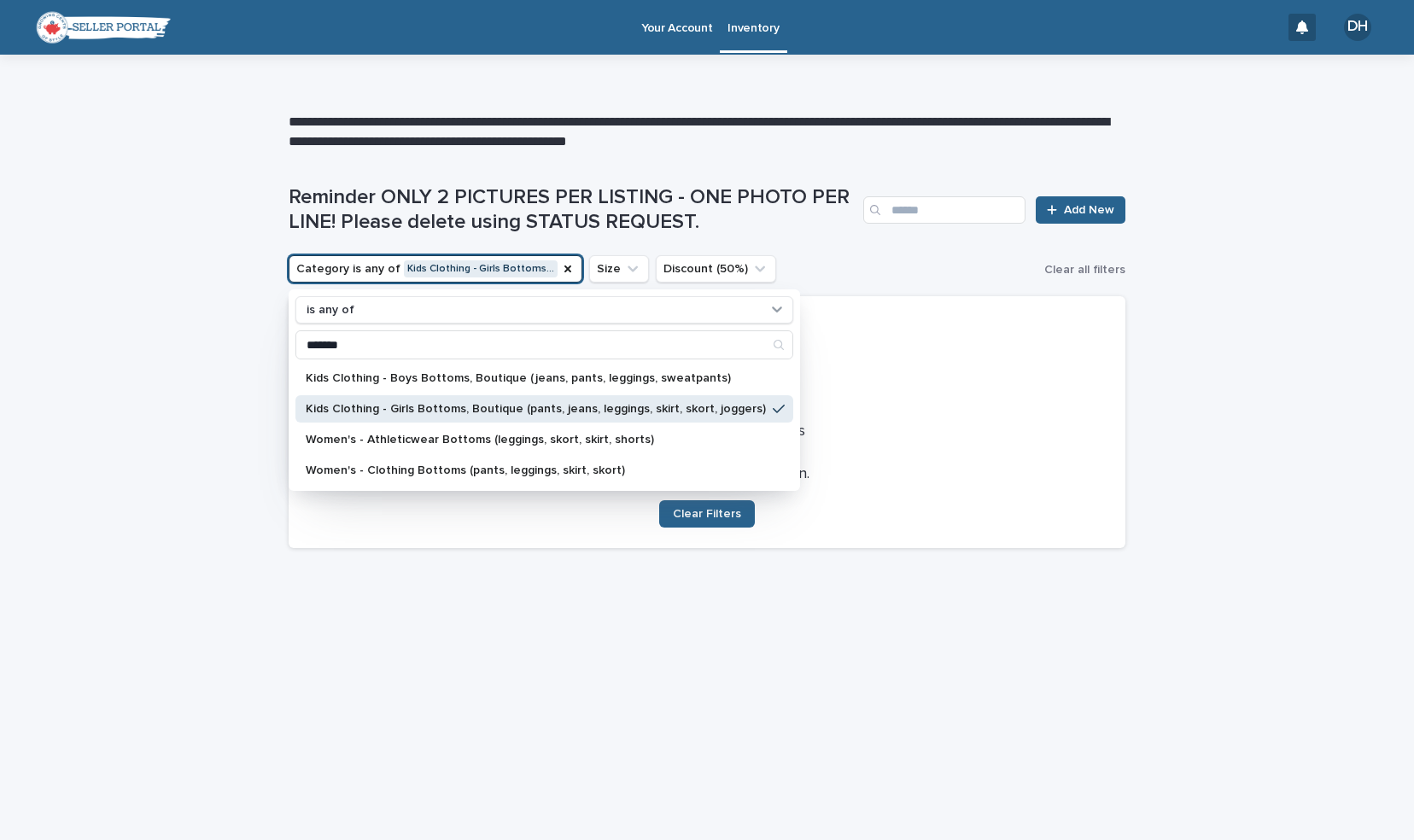
click at [833, 620] on div "Loading... Saving… Loading... Saving… Reminder ONLY 2 PICTURES PER LISTING - ON…" at bounding box center [707, 474] width 854 height 646
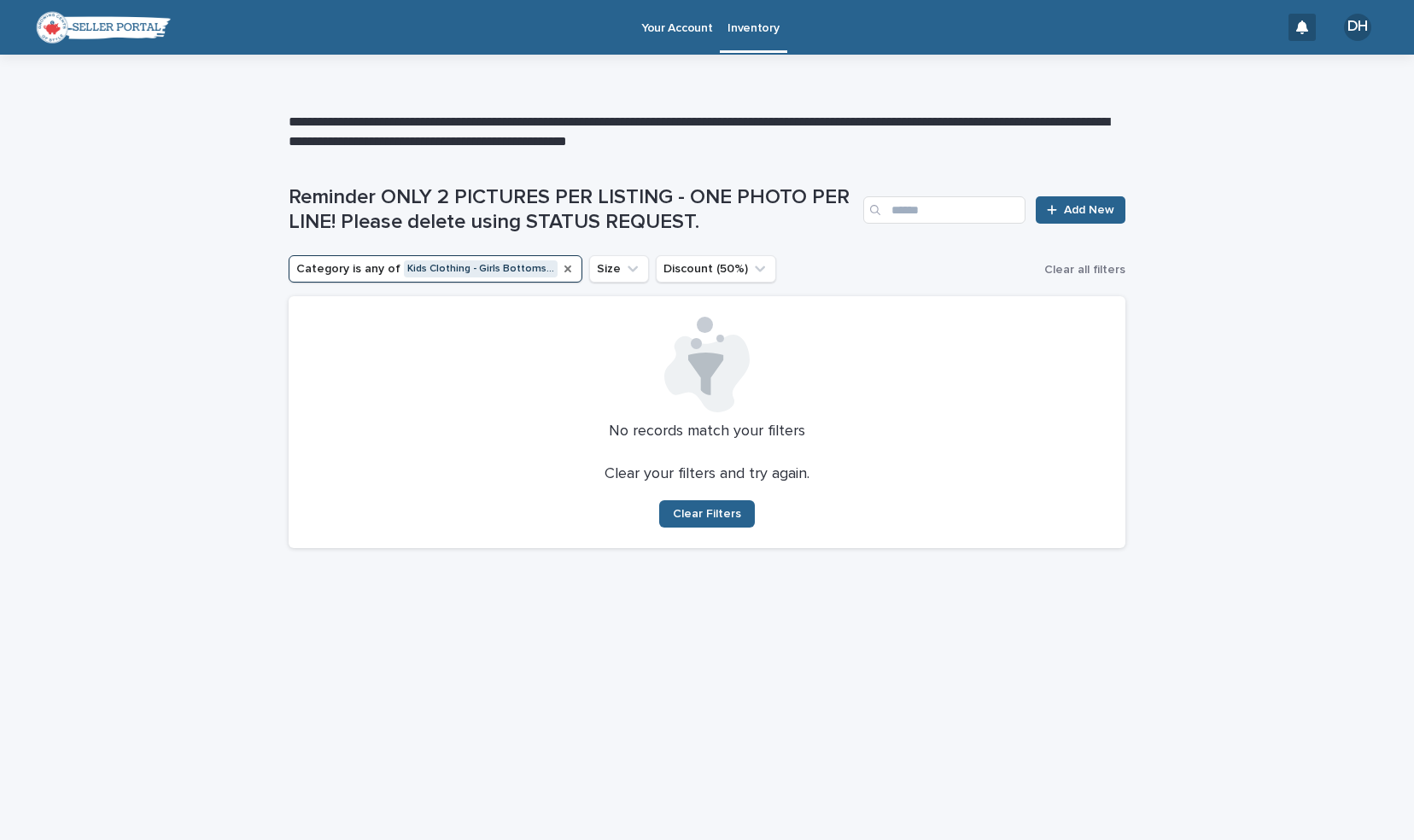
click at [561, 265] on icon "Category" at bounding box center [567, 268] width 13 height 13
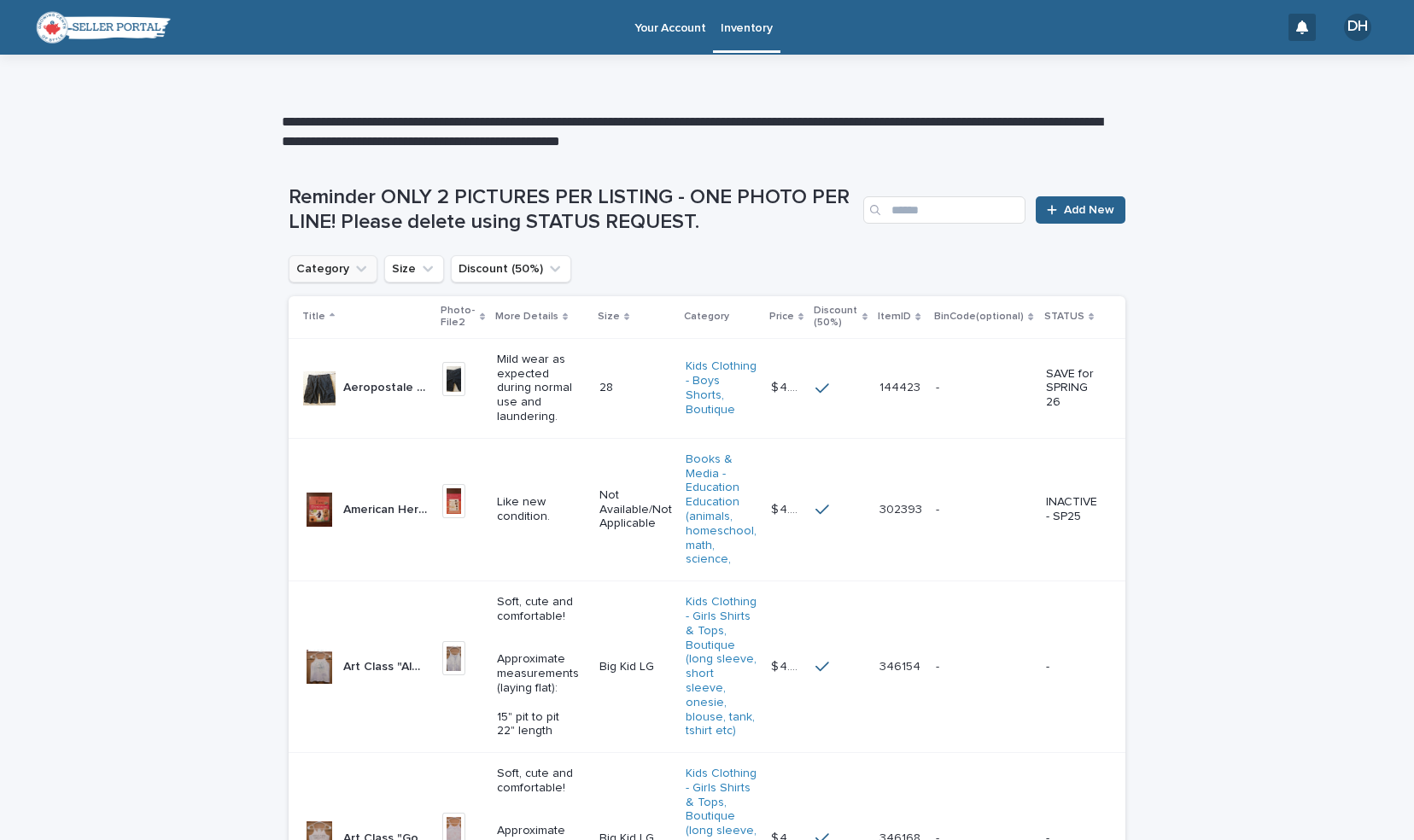
click at [310, 253] on div "Reminder ONLY 2 PICTURES PER LISTING - ONE PHOTO PER LINE! Please delete using …" at bounding box center [707, 202] width 837 height 104
click at [318, 265] on button "Category" at bounding box center [334, 268] width 89 height 28
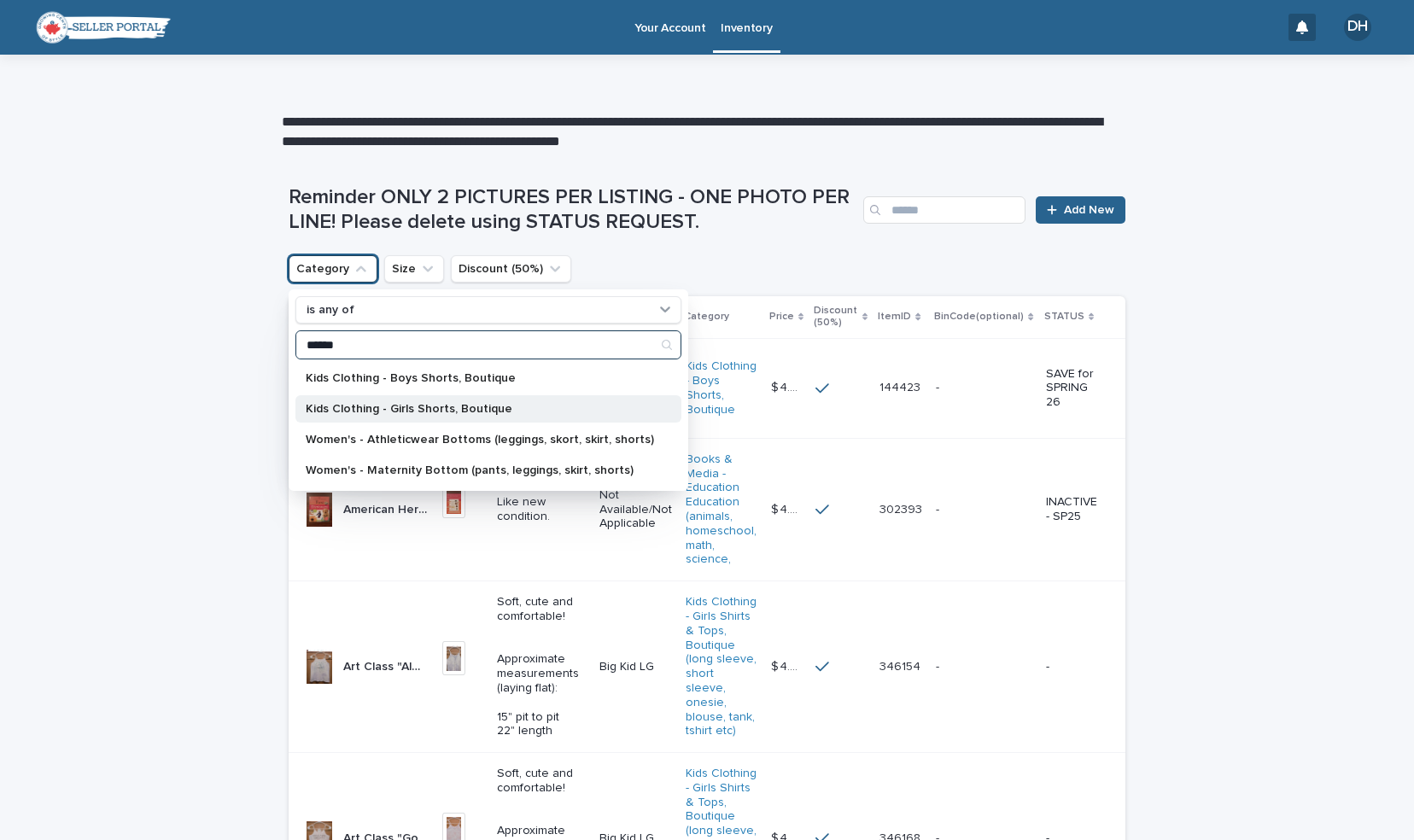
type input "******"
click at [431, 408] on p "Kids Clothing - Girls Shorts, Boutique" at bounding box center [480, 408] width 349 height 12
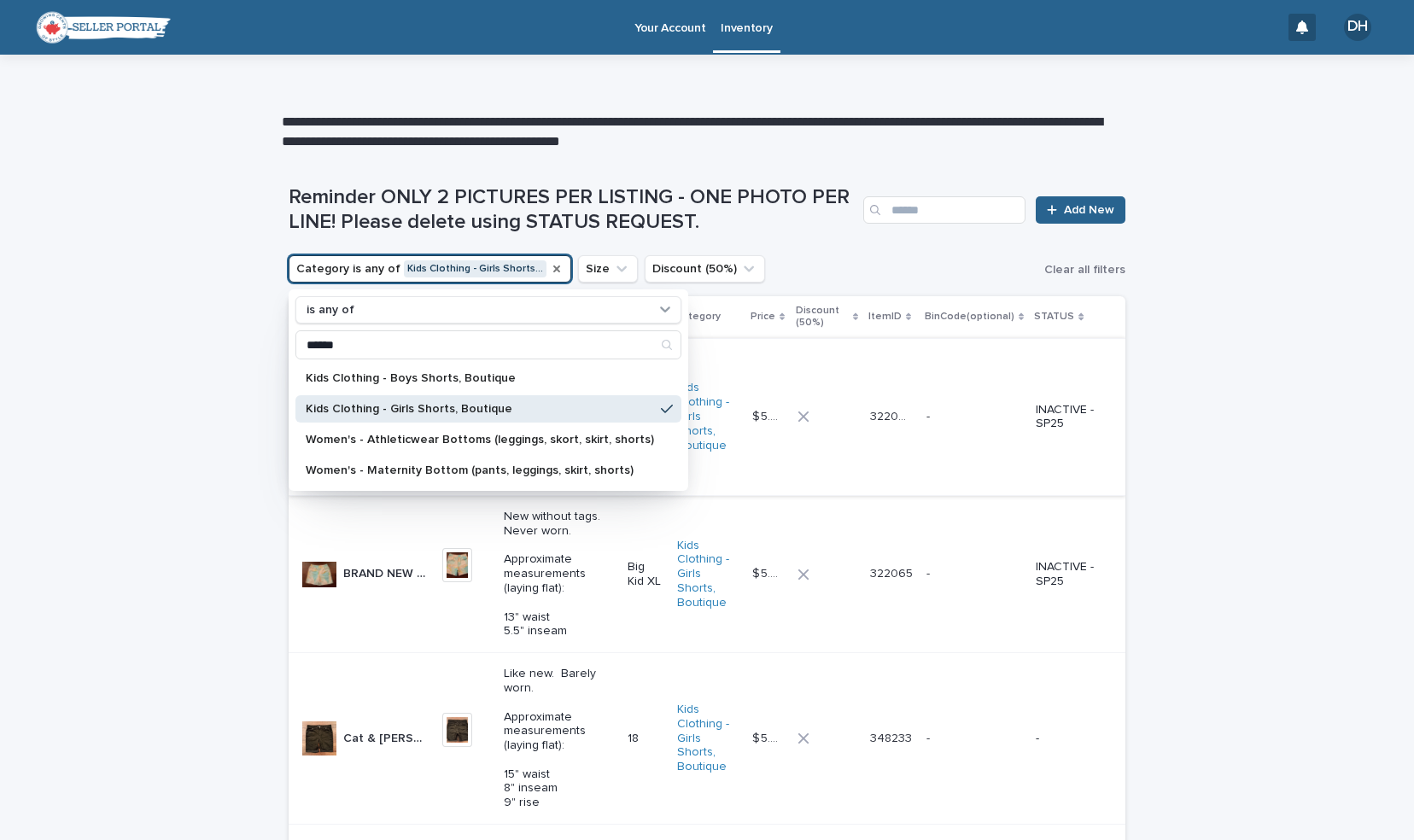
click at [153, 387] on div "Loading... Saving… Loading... Saving… Reminder ONLY 2 PICTURES PER LISTING - ON…" at bounding box center [707, 560] width 1414 height 819
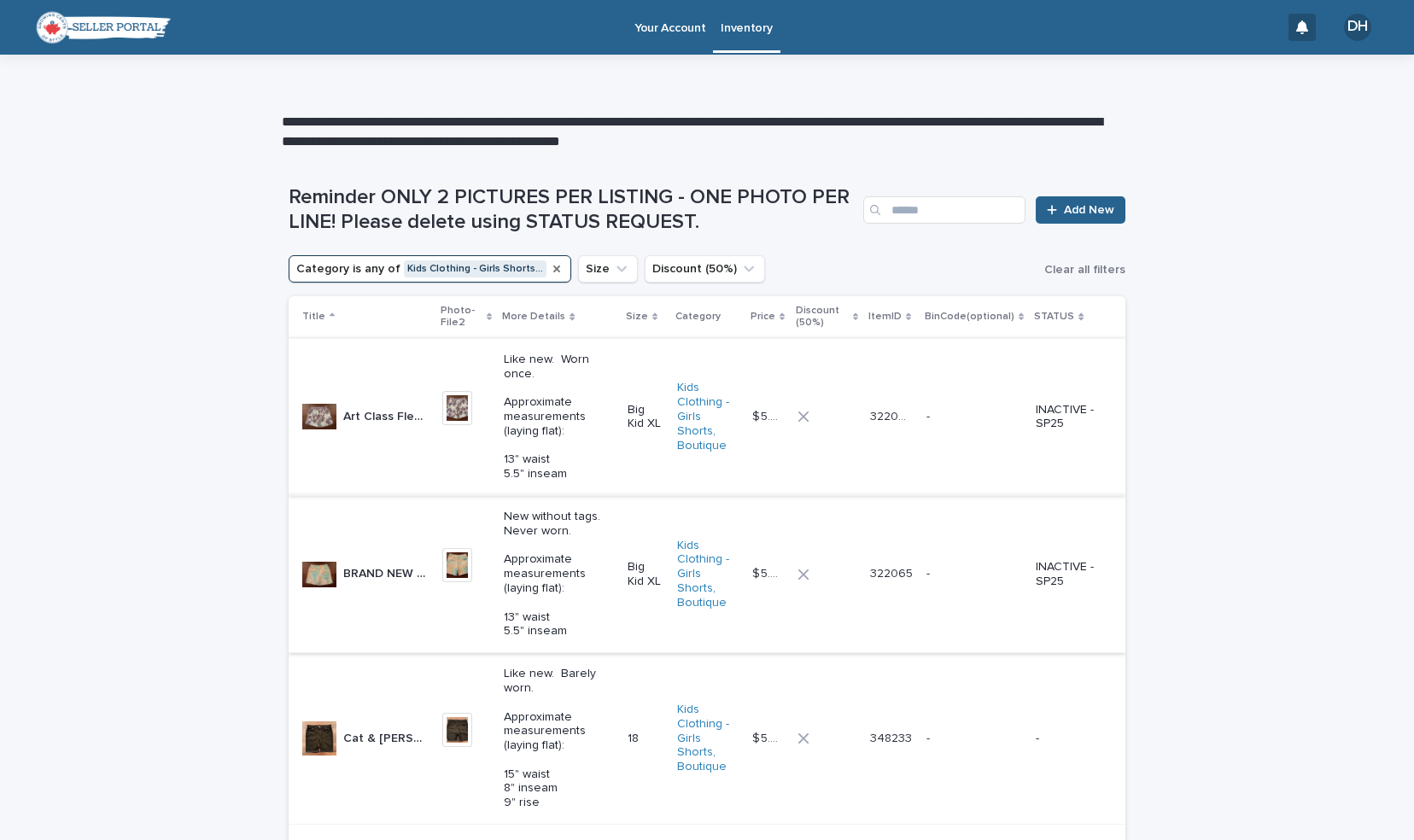
scroll to position [114, 0]
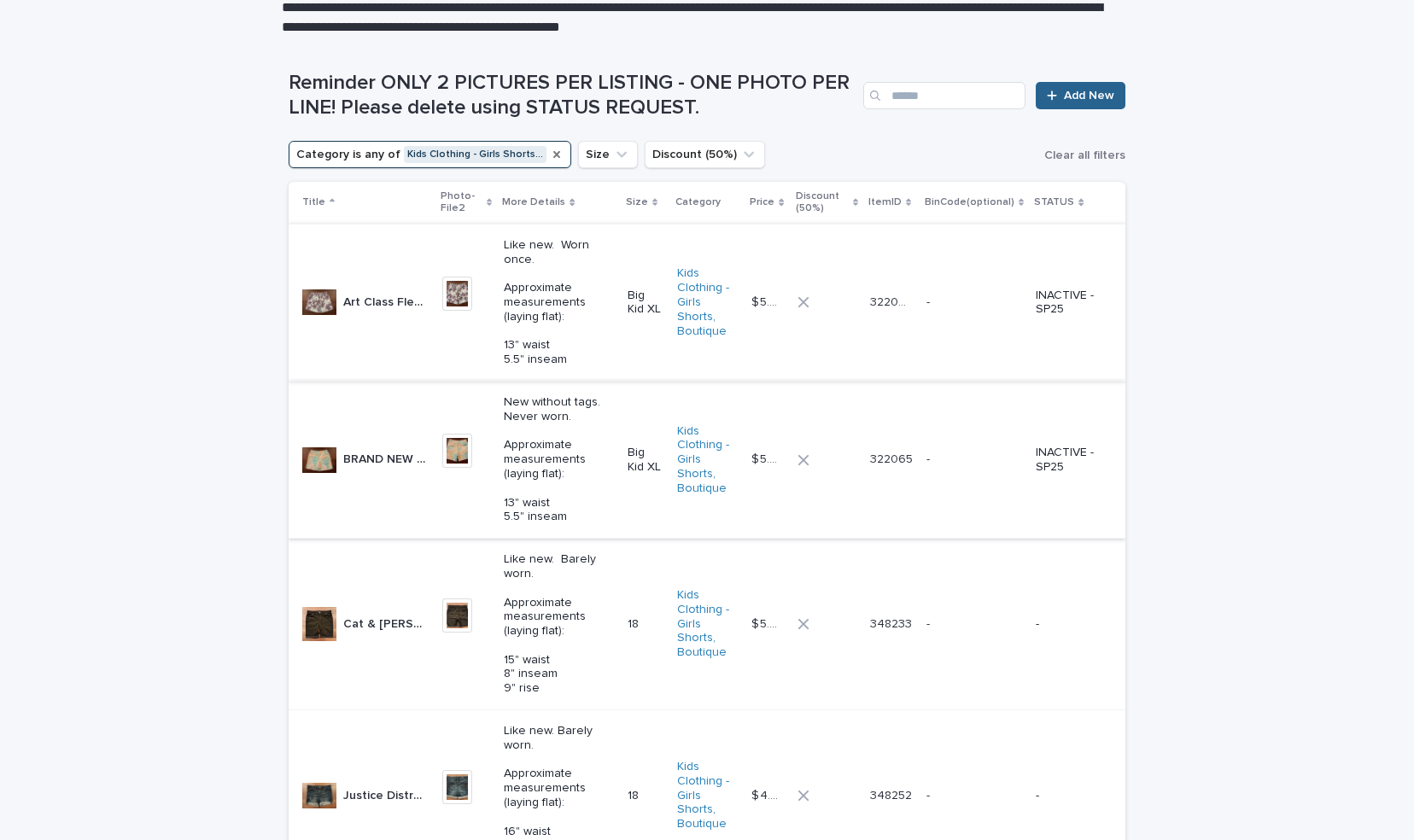
click at [550, 152] on icon "Category" at bounding box center [557, 154] width 13 height 13
